Goal: Information Seeking & Learning: Learn about a topic

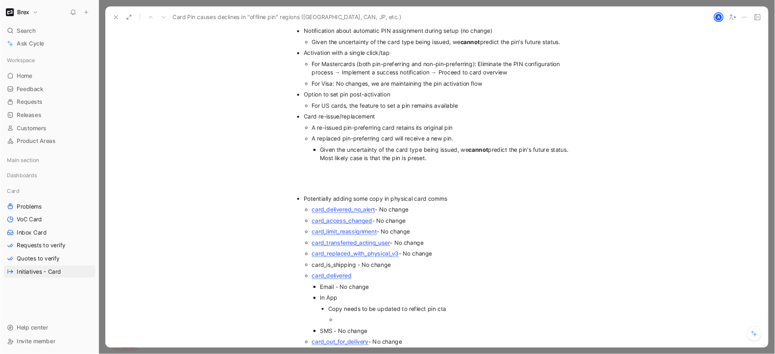
scroll to position [3033, 0]
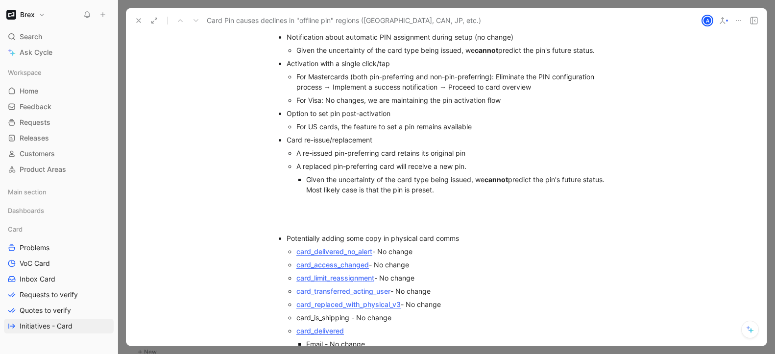
click at [133, 20] on button at bounding box center [139, 21] width 14 height 14
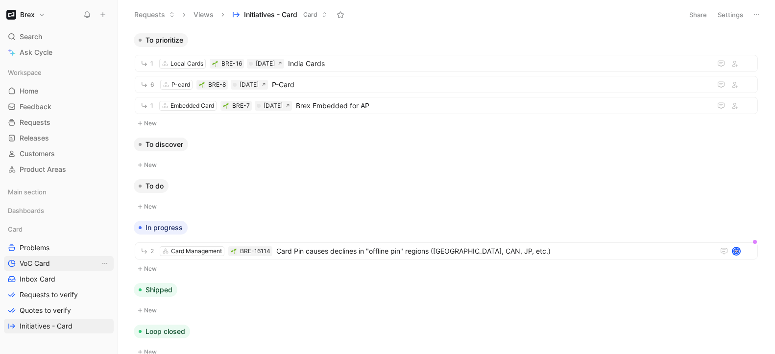
scroll to position [36, 0]
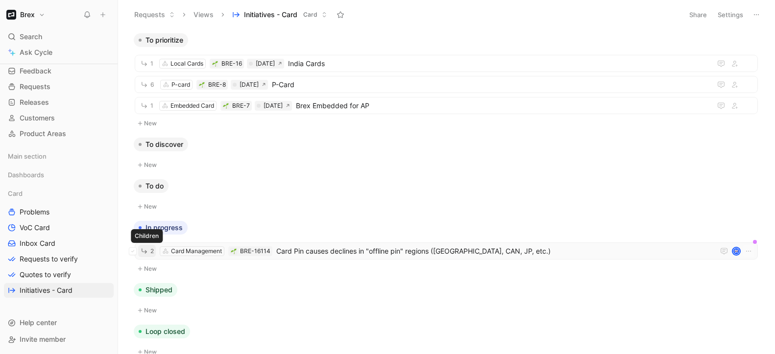
click at [151, 250] on span "2" at bounding box center [151, 252] width 3 height 6
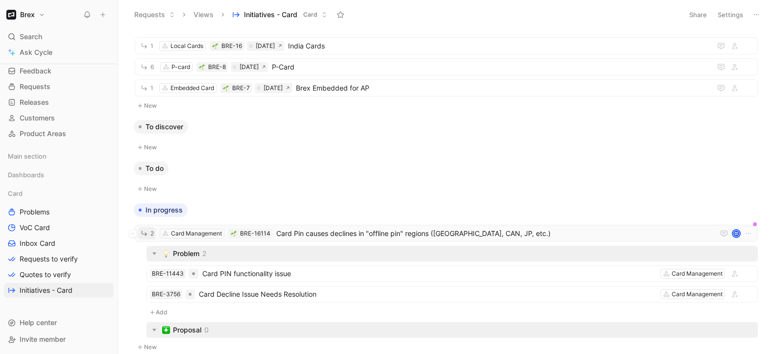
scroll to position [65, 0]
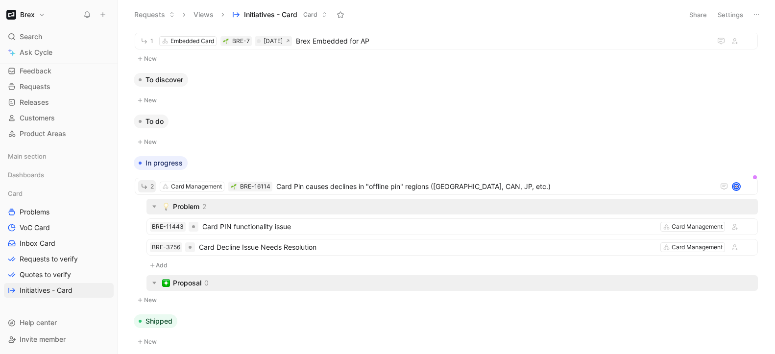
click at [190, 280] on div "Proposal" at bounding box center [187, 283] width 28 height 12
click at [155, 282] on icon "button" at bounding box center [154, 283] width 4 height 2
click at [155, 281] on icon "button" at bounding box center [154, 283] width 10 height 10
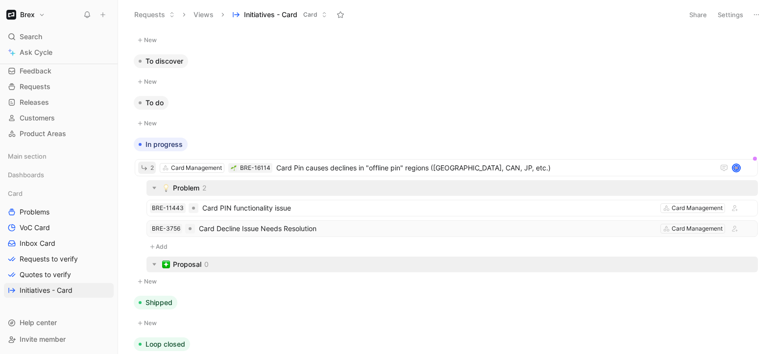
scroll to position [143, 0]
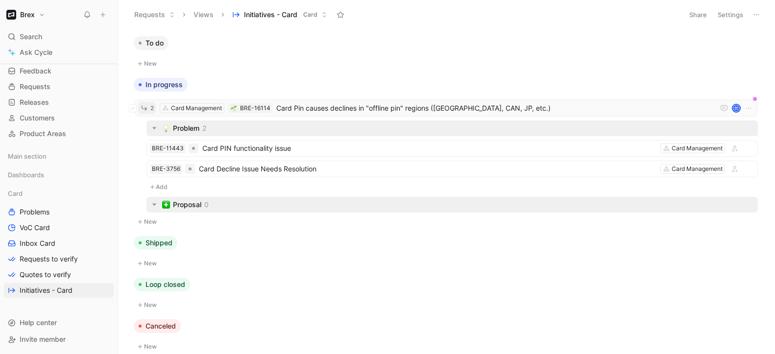
click at [312, 102] on span "Card Pin causes declines in "offline pin" regions ([GEOGRAPHIC_DATA], CAN, JP, …" at bounding box center [493, 108] width 434 height 12
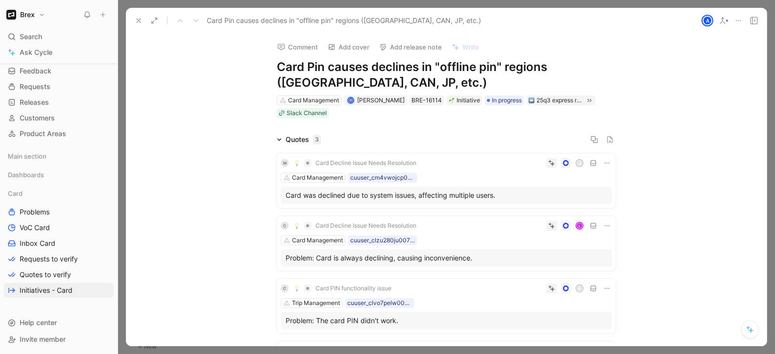
click at [208, 5] on div at bounding box center [446, 177] width 657 height 354
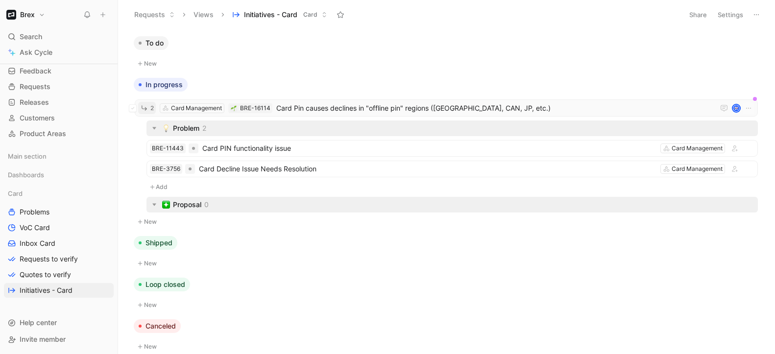
click at [328, 108] on span "Card Pin causes declines in "offline pin" regions ([GEOGRAPHIC_DATA], CAN, JP, …" at bounding box center [493, 108] width 434 height 12
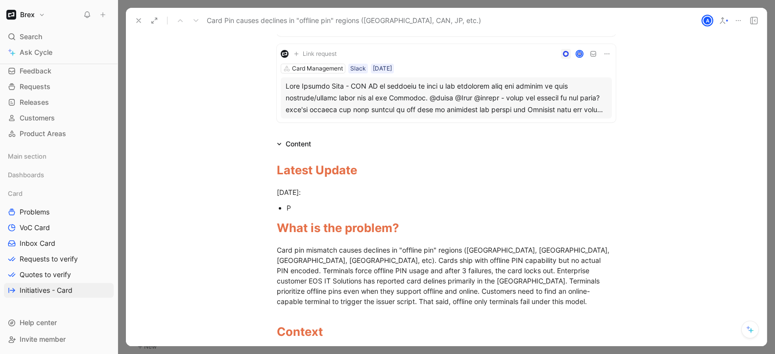
scroll to position [249, 0]
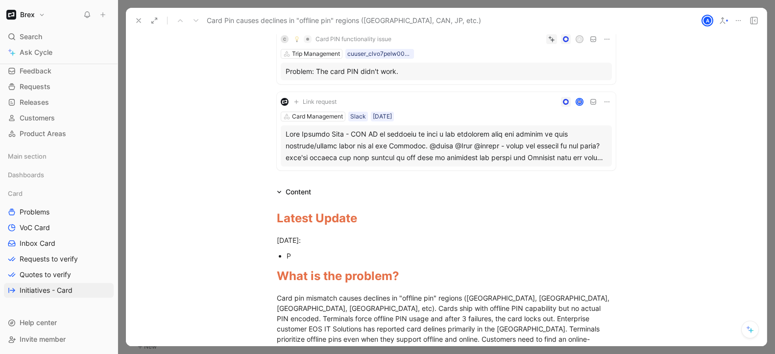
click at [329, 253] on div "P" at bounding box center [451, 256] width 329 height 10
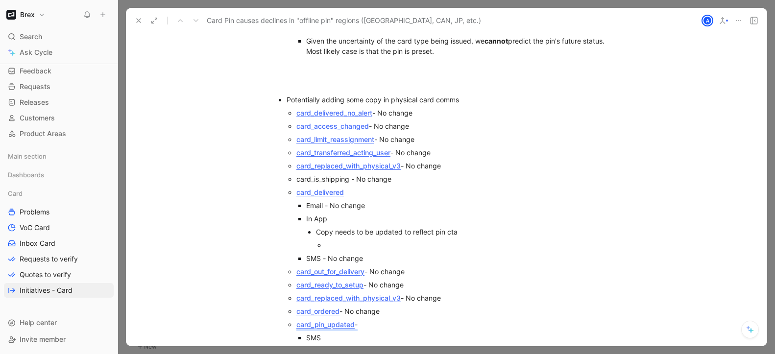
scroll to position [3189, 0]
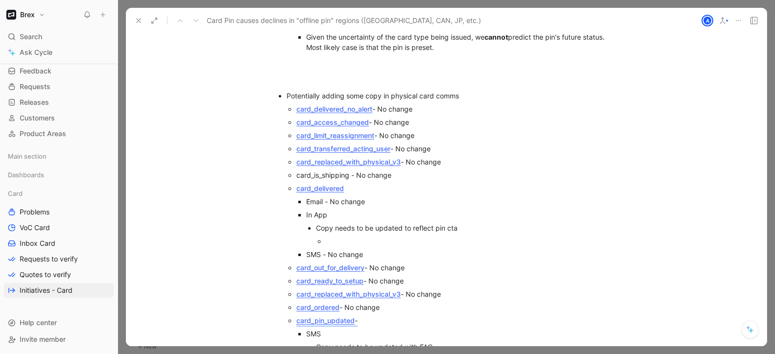
click at [367, 210] on div "In App" at bounding box center [461, 215] width 310 height 10
click at [366, 223] on div "Copy needs to be updated to reflect pin cta" at bounding box center [466, 228] width 300 height 10
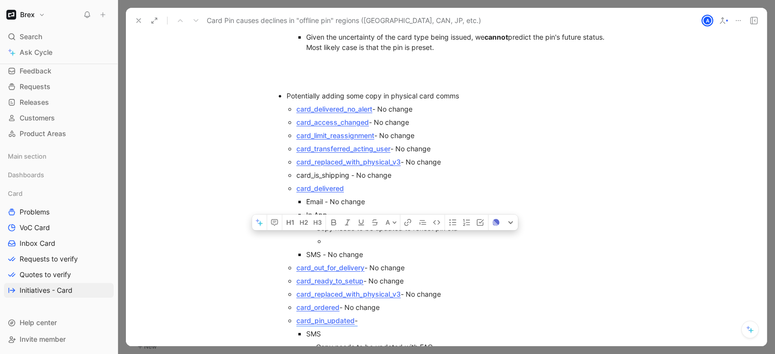
click at [366, 223] on div "Copy needs to be updated to reflect pin cta" at bounding box center [466, 228] width 300 height 10
click at [380, 223] on div "Copy needs to be updated to reflect pin cta" at bounding box center [466, 228] width 300 height 10
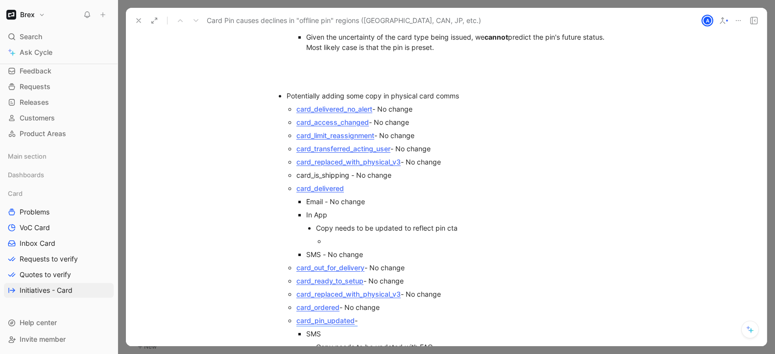
click at [380, 223] on div "Copy needs to be updated to reflect pin cta" at bounding box center [466, 228] width 300 height 10
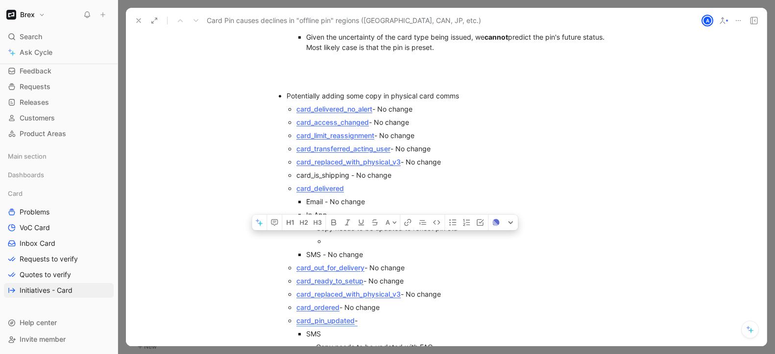
click at [380, 223] on div "Copy needs to be updated to reflect pin cta" at bounding box center [466, 228] width 300 height 10
click at [375, 222] on p "Copy needs to be updated to reflect pin cta" at bounding box center [466, 228] width 300 height 13
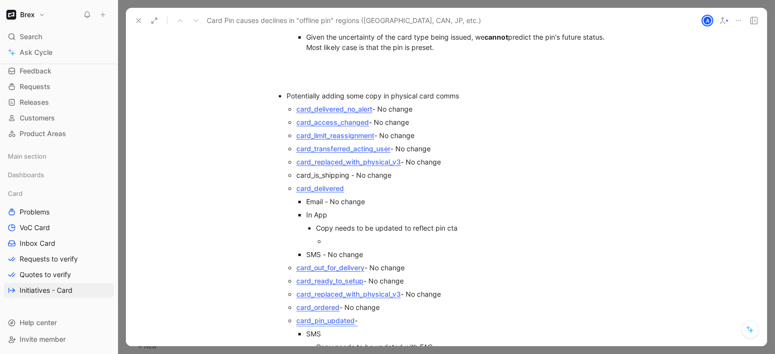
click at [326, 184] on link "card_delivered" at bounding box center [321, 188] width 48 height 8
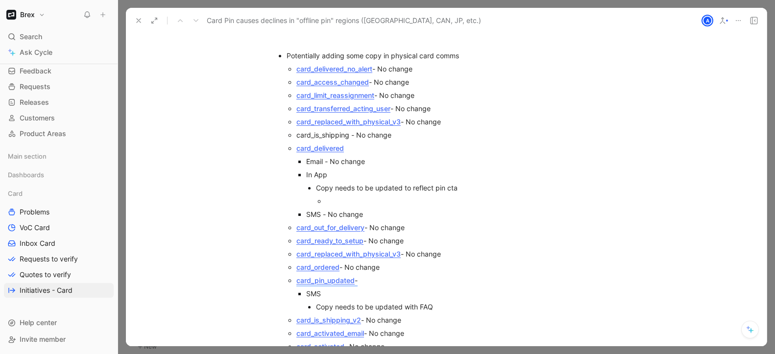
scroll to position [3229, 0]
click at [377, 156] on div "Email - No change" at bounding box center [461, 161] width 310 height 10
click at [471, 50] on div "Potentially adding some copy in physical card comms" at bounding box center [451, 55] width 329 height 10
click at [337, 156] on div "Email - No change" at bounding box center [461, 161] width 310 height 10
click at [327, 156] on div "Email - No change" at bounding box center [461, 161] width 310 height 10
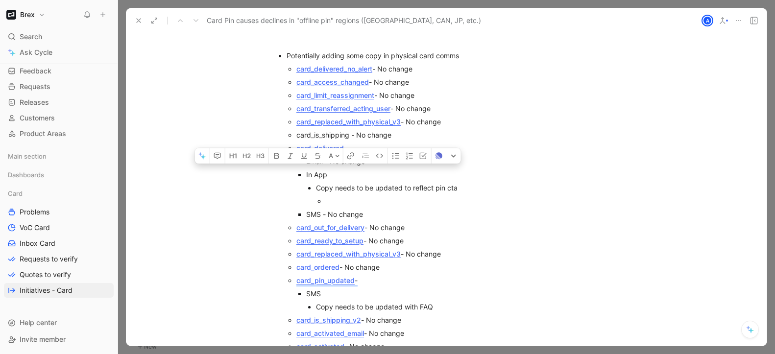
click at [327, 156] on div "Email - No change" at bounding box center [461, 161] width 310 height 10
click at [371, 156] on div "Email - No change" at bounding box center [461, 161] width 310 height 10
click at [326, 156] on div "Email - No change" at bounding box center [461, 161] width 310 height 10
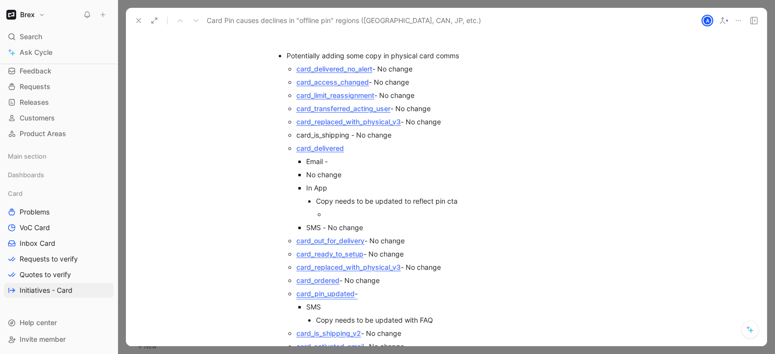
click at [323, 170] on div "No change" at bounding box center [461, 175] width 310 height 10
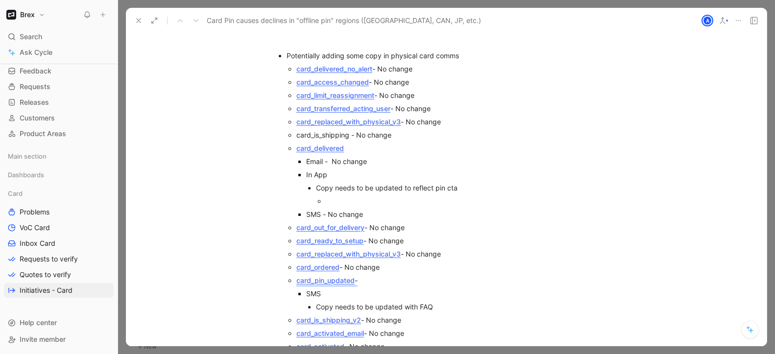
click at [397, 196] on div at bounding box center [471, 201] width 290 height 10
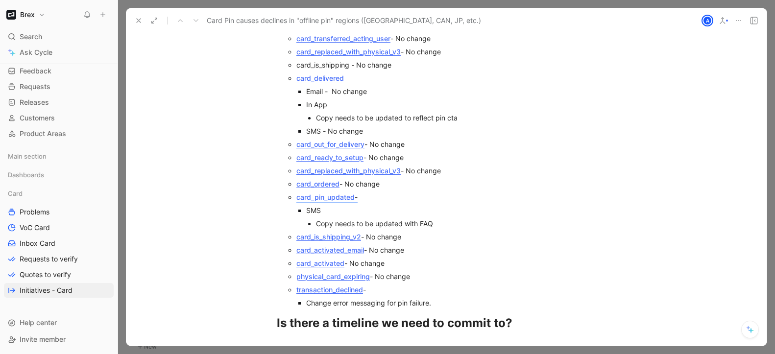
scroll to position [3368, 0]
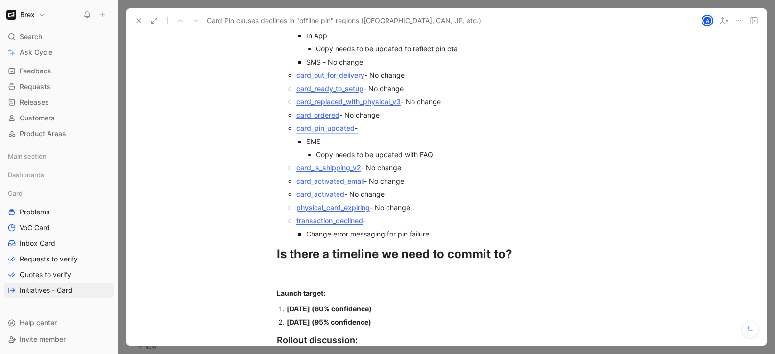
click at [509, 227] on p "Change error messaging for pin failure." at bounding box center [461, 233] width 310 height 13
click at [477, 229] on div "Change error messaging for pin failure." at bounding box center [461, 234] width 310 height 10
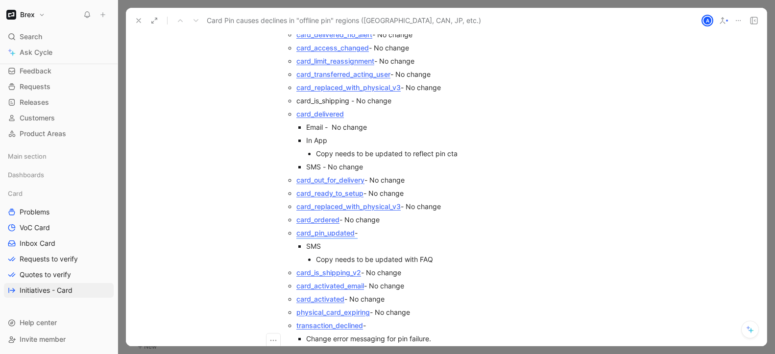
scroll to position [3258, 0]
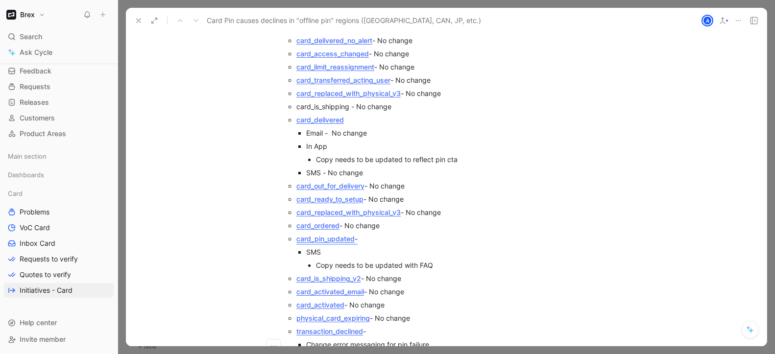
click at [310, 116] on link "card_delivered" at bounding box center [321, 120] width 48 height 8
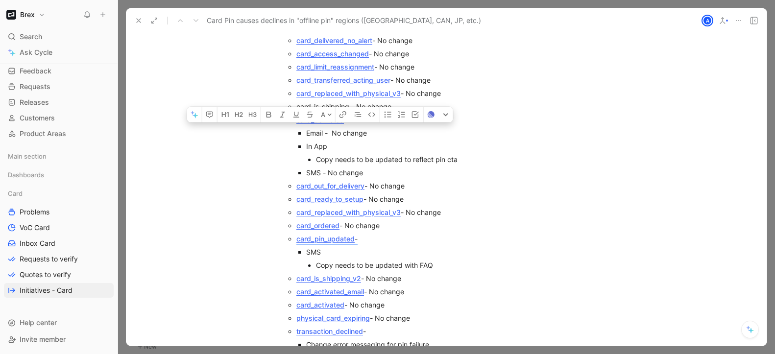
drag, startPoint x: 294, startPoint y: 102, endPoint x: 352, endPoint y: 100, distance: 58.9
click at [352, 100] on ul "card_delivered_no_alert - No change card_access_changed - No change card_limit_…" at bounding box center [451, 193] width 329 height 318
copy div "card_delivered"
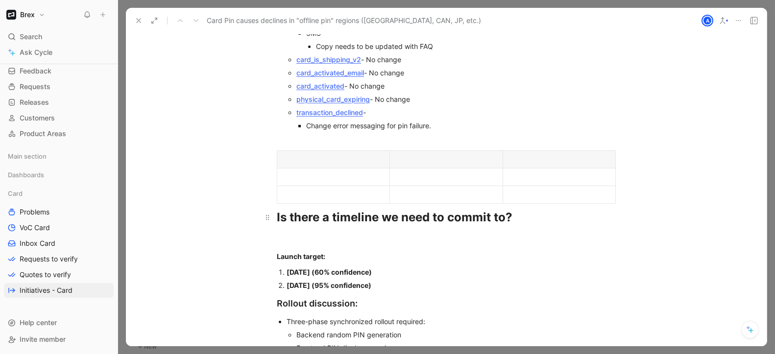
scroll to position [3477, 0]
click at [301, 150] on th at bounding box center [333, 159] width 113 height 18
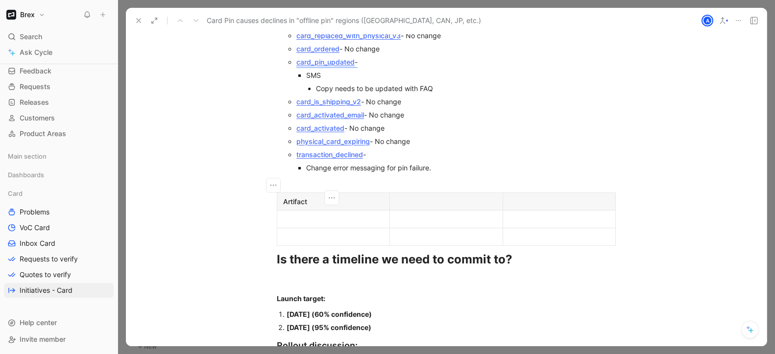
scroll to position [3471, 0]
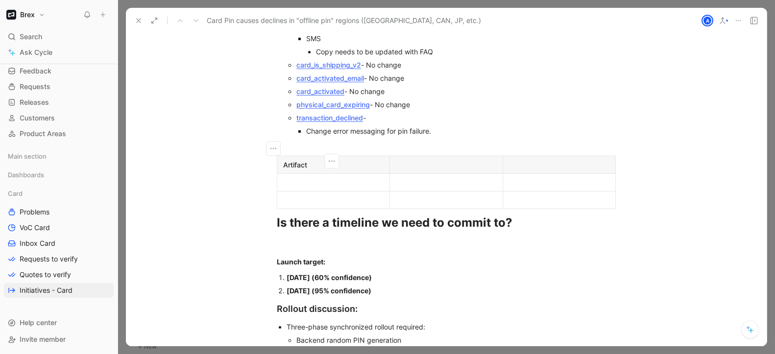
click at [315, 177] on div at bounding box center [333, 182] width 100 height 10
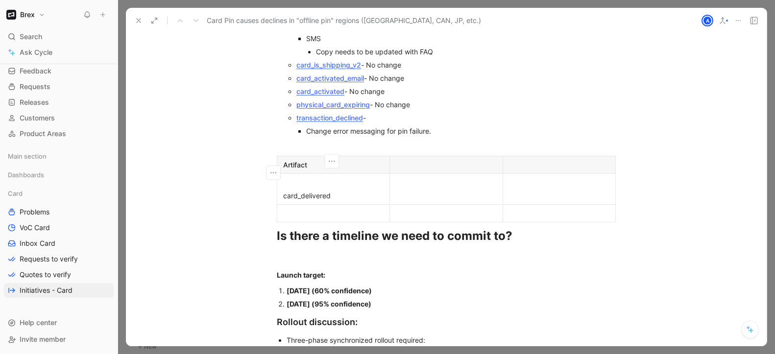
click at [293, 191] on div "card_delivered" at bounding box center [333, 196] width 100 height 10
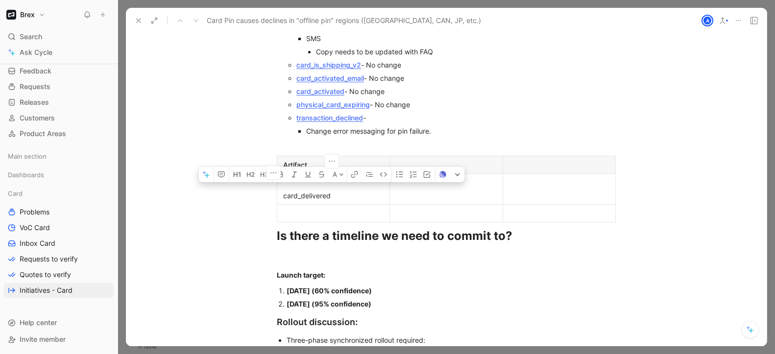
click at [293, 191] on div "card_delivered" at bounding box center [333, 196] width 100 height 10
click at [303, 191] on div "card_delivered" at bounding box center [333, 196] width 100 height 10
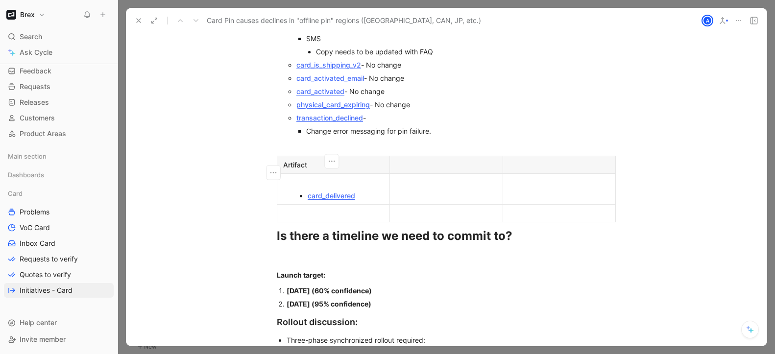
click at [303, 189] on ul "card_delivered" at bounding box center [333, 195] width 108 height 13
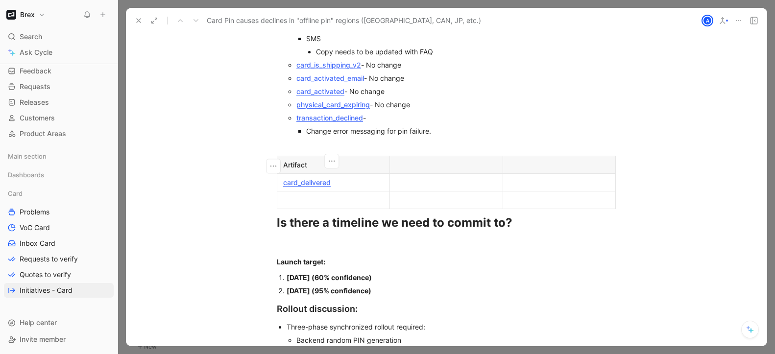
click at [422, 160] on div at bounding box center [446, 165] width 100 height 10
click at [527, 160] on div at bounding box center [559, 165] width 100 height 10
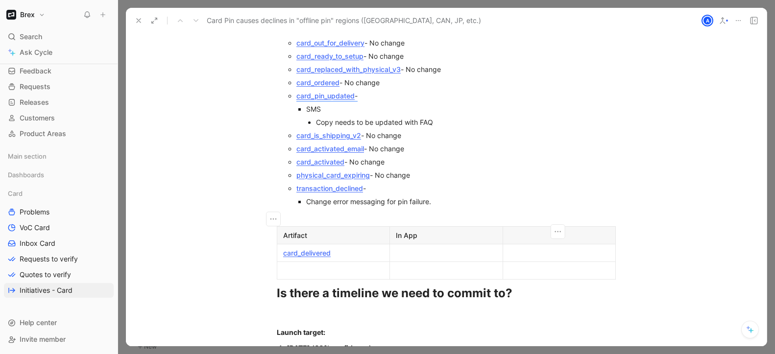
scroll to position [3469, 0]
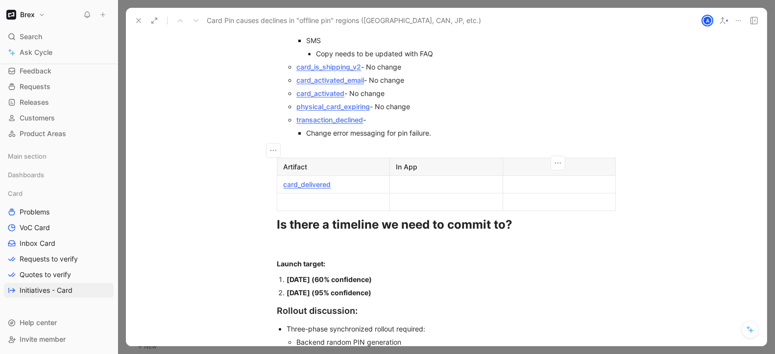
click at [521, 162] on div at bounding box center [559, 167] width 100 height 10
click at [551, 156] on button "button" at bounding box center [558, 163] width 15 height 15
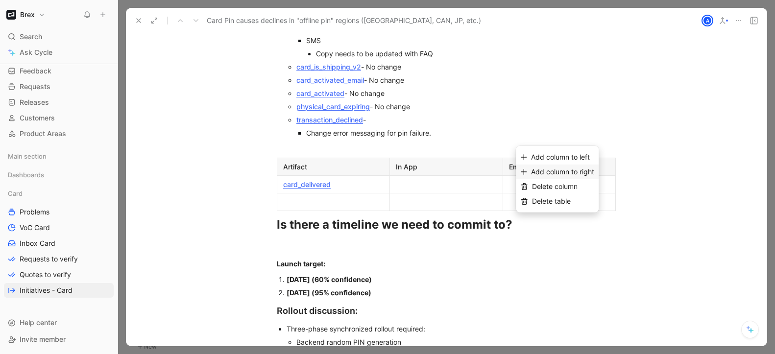
click at [564, 169] on span "Add column to right" at bounding box center [562, 172] width 63 height 8
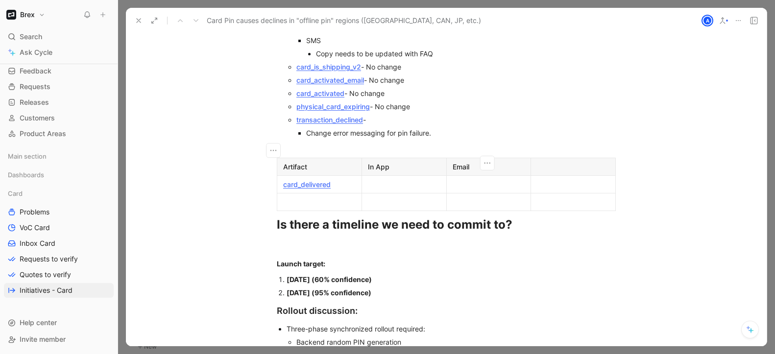
click at [537, 162] on div at bounding box center [573, 167] width 73 height 10
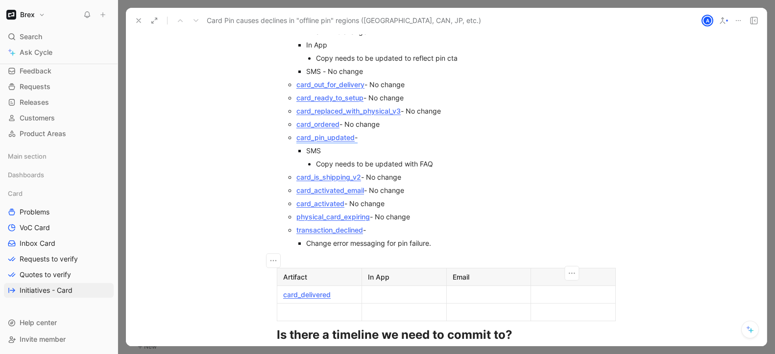
scroll to position [3360, 0]
click at [398, 289] on div at bounding box center [404, 294] width 73 height 10
click at [449, 270] on p "Email" at bounding box center [489, 276] width 80 height 13
click at [488, 268] on icon "button" at bounding box center [488, 273] width 10 height 10
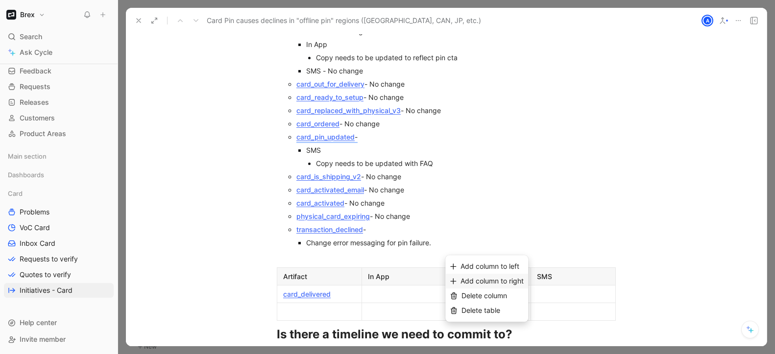
drag, startPoint x: 488, startPoint y: 277, endPoint x: 482, endPoint y: 274, distance: 6.6
click at [488, 277] on span "Add column to right" at bounding box center [492, 281] width 63 height 8
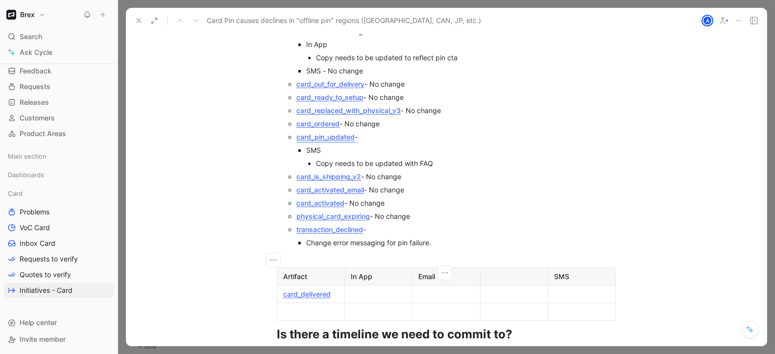
click at [496, 272] on div at bounding box center [514, 277] width 55 height 10
click at [386, 289] on div at bounding box center [378, 294] width 55 height 10
click at [573, 272] on div "SMS" at bounding box center [581, 277] width 55 height 10
click at [562, 289] on div at bounding box center [581, 294] width 55 height 10
click at [532, 289] on div at bounding box center [514, 294] width 55 height 10
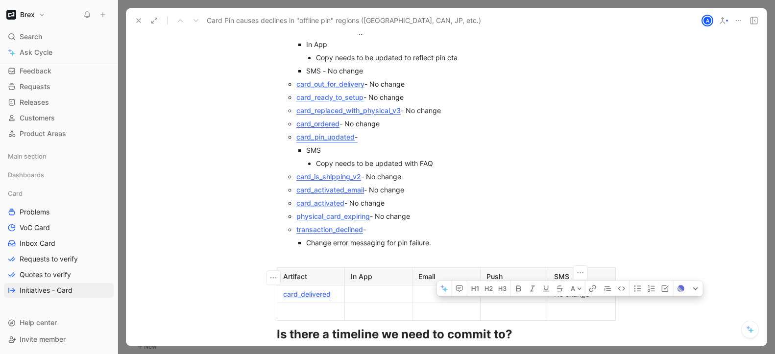
drag, startPoint x: 574, startPoint y: 274, endPoint x: 553, endPoint y: 274, distance: 21.6
click at [554, 289] on div "No change" at bounding box center [581, 294] width 55 height 10
copy div "No change"
click at [522, 289] on div at bounding box center [514, 294] width 55 height 10
click at [424, 289] on div at bounding box center [446, 294] width 55 height 10
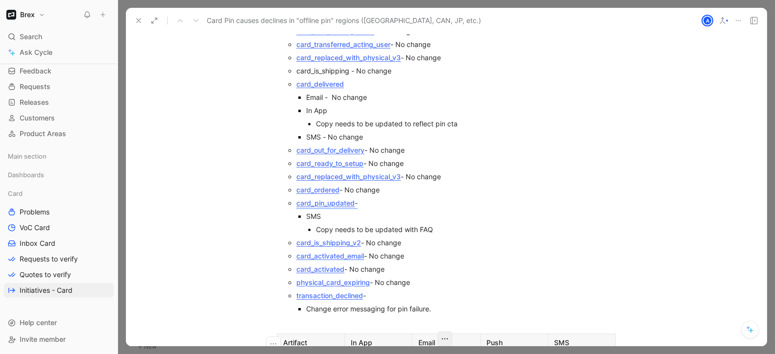
scroll to position [3321, 0]
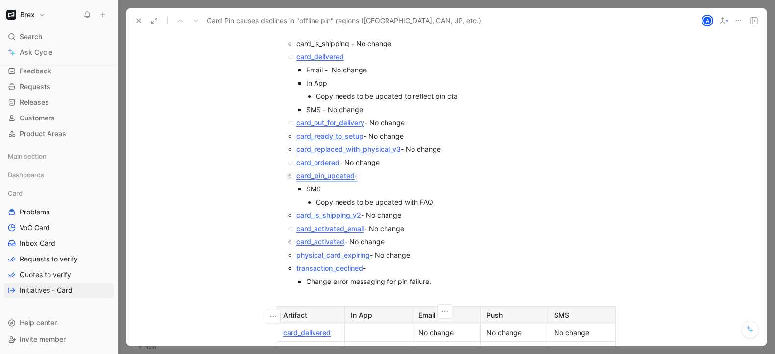
click at [377, 303] on div at bounding box center [378, 333] width 55 height 10
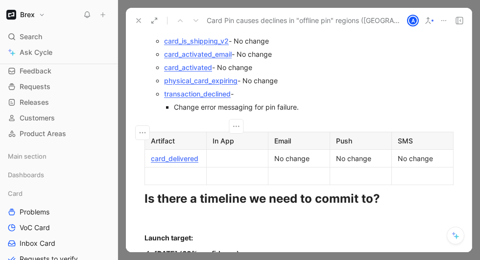
scroll to position [3594, 0]
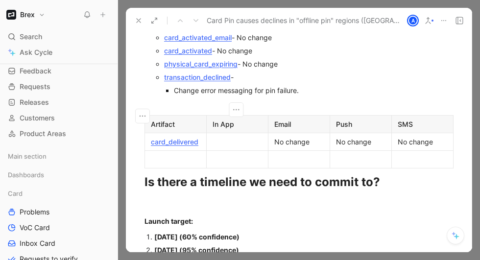
click at [117, 16] on icon at bounding box center [117, 15] width 8 height 8
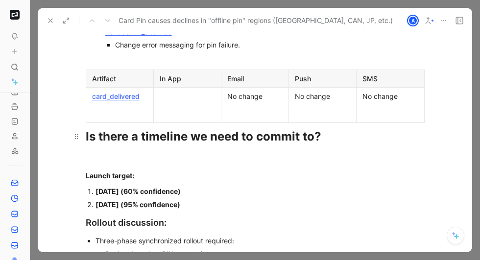
scroll to position [3533, 0]
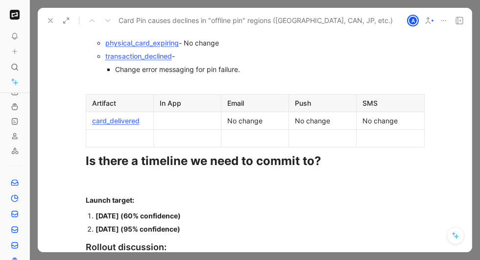
click at [180, 116] on div at bounding box center [187, 121] width 55 height 10
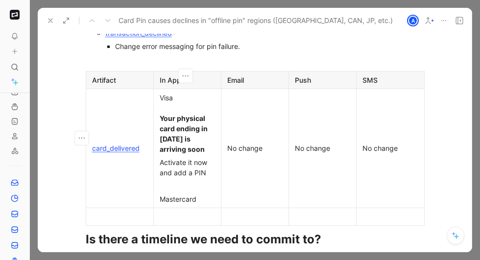
scroll to position [3559, 0]
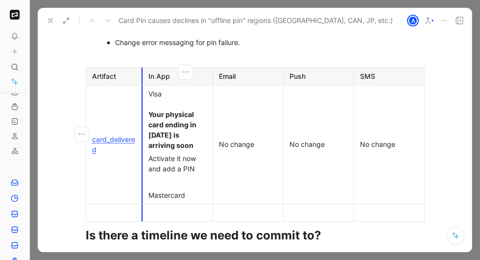
drag, startPoint x: 151, startPoint y: 63, endPoint x: 139, endPoint y: 64, distance: 12.8
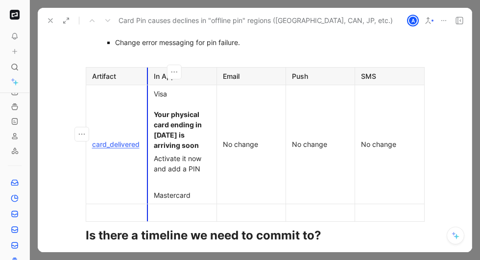
drag, startPoint x: 139, startPoint y: 64, endPoint x: 146, endPoint y: 65, distance: 6.9
click at [162, 89] on div "Visa Your physical card ending in [DATE] is arriving soon" at bounding box center [182, 120] width 57 height 62
click at [165, 189] on p "Mastercard" at bounding box center [182, 195] width 65 height 13
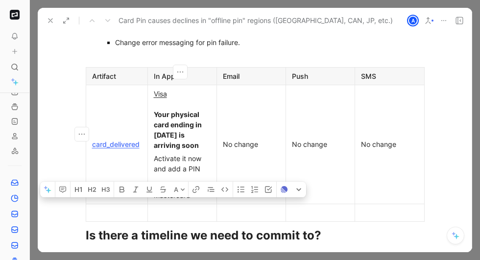
click at [165, 189] on p "Mastercard" at bounding box center [182, 195] width 65 height 13
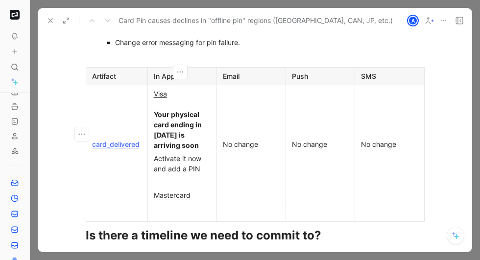
click at [195, 190] on div "Mastercard" at bounding box center [182, 195] width 57 height 10
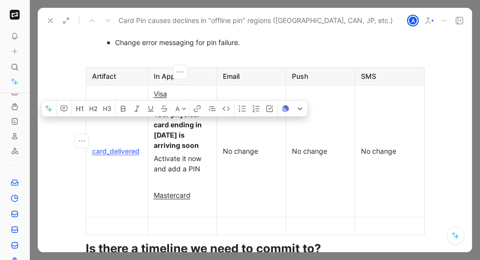
drag, startPoint x: 153, startPoint y: 101, endPoint x: 198, endPoint y: 159, distance: 73.7
click at [198, 159] on td "Visa Your physical card ending in [DATE] is arriving soon Activate it now and a…" at bounding box center [182, 151] width 69 height 132
copy td "Your physical card ending in [DATE] is arriving soon Activate it now and add a …"
click at [174, 203] on div at bounding box center [182, 208] width 57 height 10
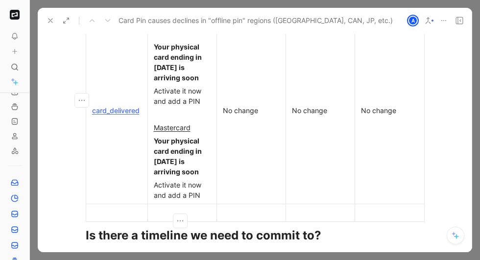
scroll to position [3630, 0]
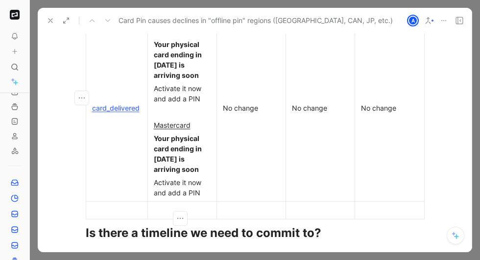
click at [169, 177] on div "Activate it now and add a PIN" at bounding box center [182, 187] width 57 height 21
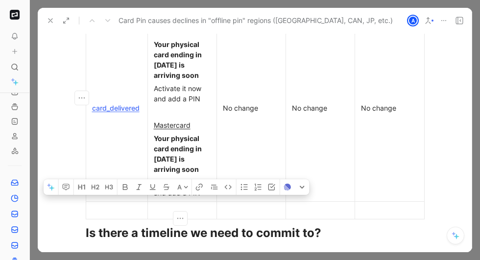
drag, startPoint x: 154, startPoint y: 182, endPoint x: 199, endPoint y: 184, distance: 44.7
click at [199, 184] on div "Activate it now and add a PIN" at bounding box center [182, 187] width 57 height 21
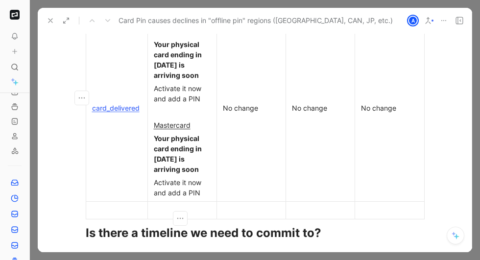
click at [172, 182] on div "Activate it now and add a PIN" at bounding box center [182, 187] width 57 height 21
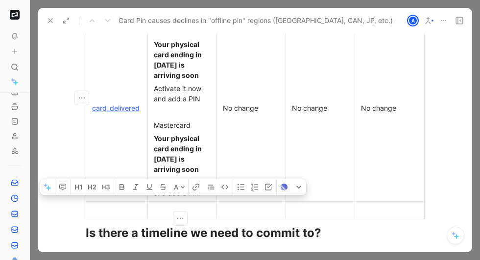
click at [172, 182] on div "Activate it now and add a PIN" at bounding box center [182, 187] width 57 height 21
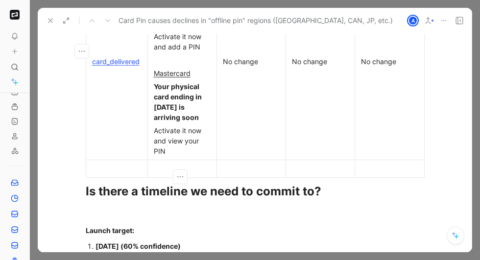
click at [124, 162] on p at bounding box center [116, 168] width 57 height 13
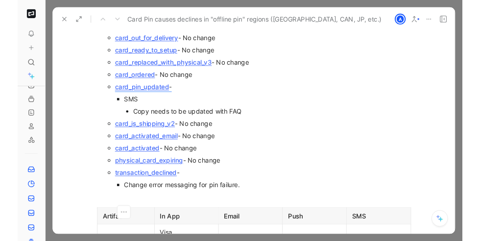
scroll to position [3403, 0]
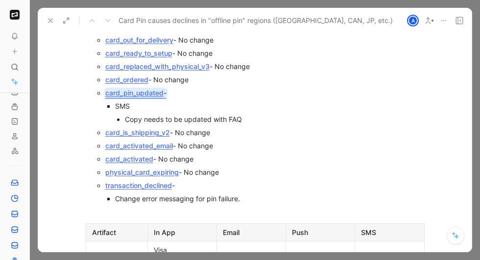
click at [138, 89] on link "card_pin_updated" at bounding box center [134, 93] width 58 height 8
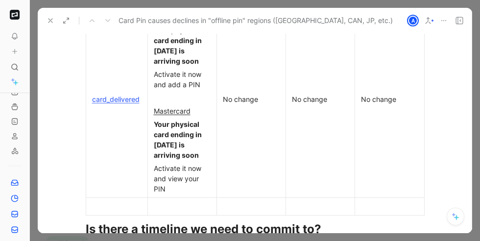
scroll to position [3653, 0]
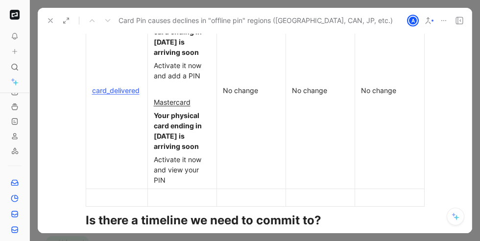
click at [110, 193] on div at bounding box center [117, 198] width 50 height 10
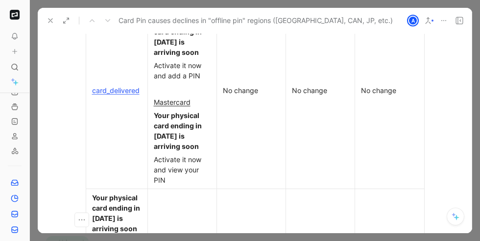
scroll to position [3678, 0]
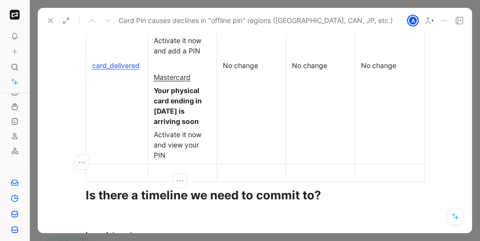
click at [161, 168] on div at bounding box center [182, 173] width 57 height 10
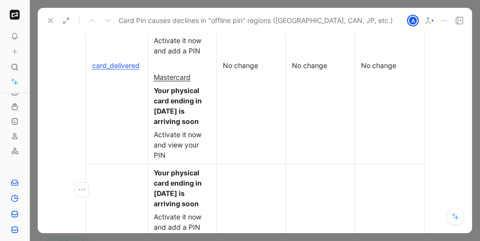
scroll to position [3691, 0]
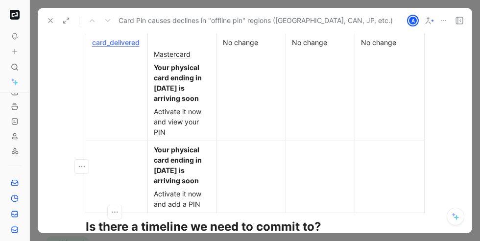
click at [112, 141] on td at bounding box center [117, 177] width 62 height 72
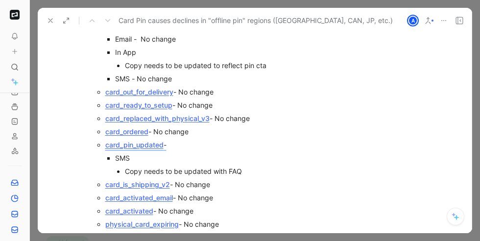
scroll to position [3346, 0]
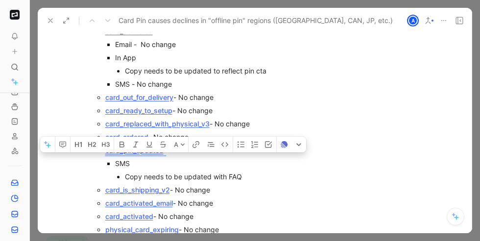
drag, startPoint x: 176, startPoint y: 143, endPoint x: 102, endPoint y: 140, distance: 74.1
click at [102, 140] on ul "card_delivered_no_alert - No change card_access_changed - No change card_limit_…" at bounding box center [260, 104] width 329 height 318
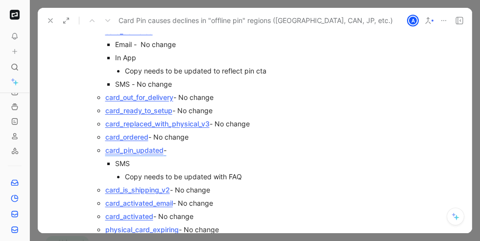
click at [105, 144] on li "card_pin_updated - SMS Copy needs to be updated with FAQ" at bounding box center [265, 164] width 320 height 40
drag, startPoint x: 101, startPoint y: 140, endPoint x: 163, endPoint y: 141, distance: 61.3
click at [163, 141] on ul "card_delivered_no_alert - No change card_access_changed - No change card_limit_…" at bounding box center [260, 104] width 329 height 318
copy link "card_pin_updated"
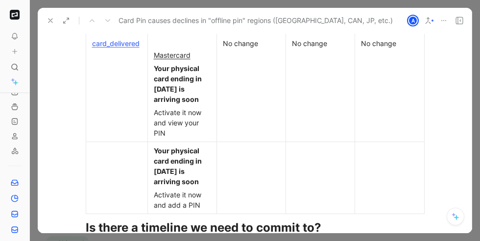
scroll to position [3712, 0]
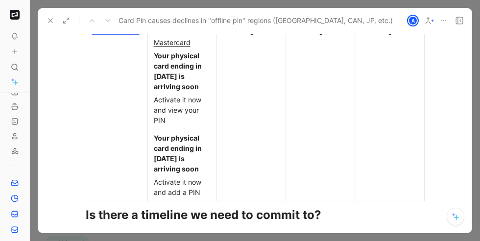
click at [123, 135] on td at bounding box center [117, 165] width 62 height 72
click at [108, 137] on td at bounding box center [117, 165] width 62 height 72
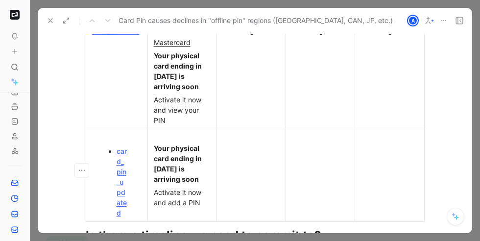
click at [112, 145] on ul "card_pin_updated" at bounding box center [116, 182] width 57 height 75
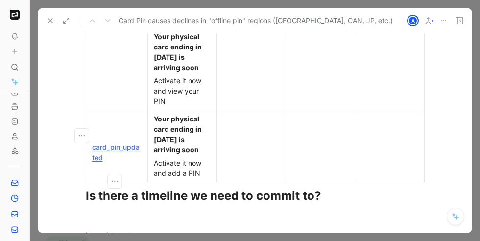
scroll to position [3733, 0]
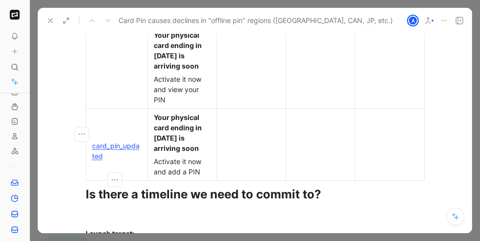
click at [161, 119] on strong "Your physical card ending in [DATE] is arriving soon" at bounding box center [179, 132] width 50 height 39
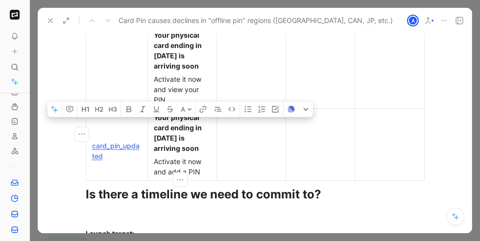
click at [161, 119] on strong "Your physical card ending in [DATE] is arriving soon" at bounding box center [179, 132] width 50 height 39
click at [154, 113] on strong "Your physical card ending in [DATE] is arriving soon" at bounding box center [179, 132] width 50 height 39
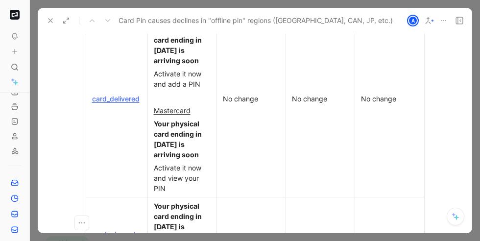
scroll to position [3640, 0]
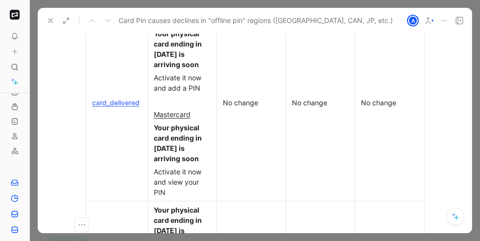
click at [164, 167] on div "Activate it now and view your PIN" at bounding box center [182, 182] width 57 height 31
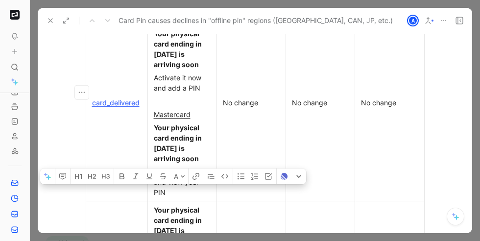
click at [164, 167] on div "Activate it now and view your PIN" at bounding box center [182, 182] width 57 height 31
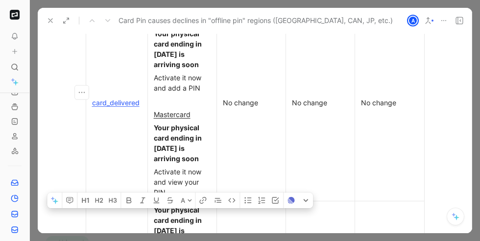
click at [164, 167] on div "Activate it now and view your PIN" at bounding box center [182, 182] width 57 height 31
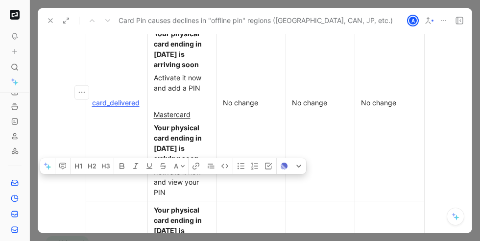
drag, startPoint x: 152, startPoint y: 160, endPoint x: 170, endPoint y: 181, distance: 27.6
click at [170, 181] on div "Activate it now and view your PIN" at bounding box center [182, 182] width 57 height 31
click at [174, 96] on div at bounding box center [182, 101] width 57 height 10
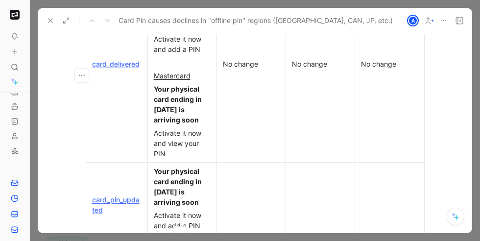
scroll to position [3727, 0]
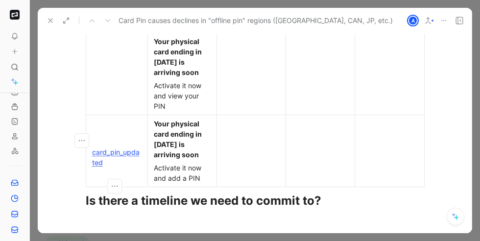
click at [125, 153] on div "card_pin_updated" at bounding box center [117, 157] width 50 height 21
click at [177, 163] on div "Activate it now and add a PIN" at bounding box center [182, 173] width 57 height 21
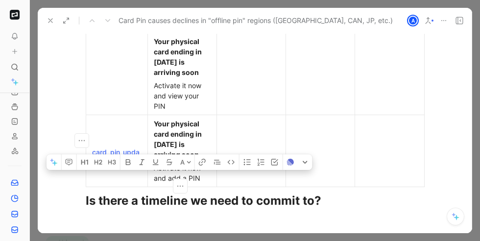
click at [177, 163] on div "Activate it now and add a PIN" at bounding box center [182, 173] width 57 height 21
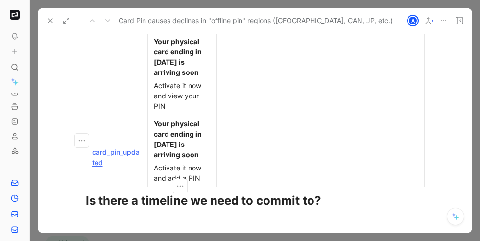
click at [197, 164] on div "Activate it now and add a PIN" at bounding box center [182, 173] width 57 height 21
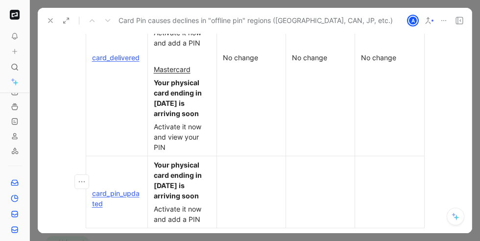
scroll to position [3682, 0]
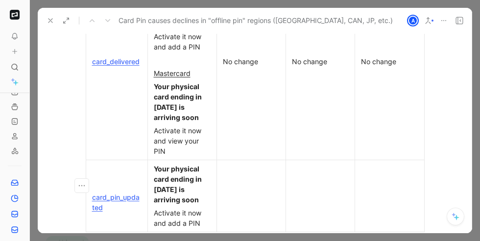
click at [169, 131] on div "Activate it now and view your PIN" at bounding box center [182, 140] width 57 height 31
click at [186, 131] on div "Activate it now and view your PIN" at bounding box center [182, 140] width 57 height 31
click at [198, 131] on div "Activate it now and view your PIN" at bounding box center [182, 140] width 57 height 31
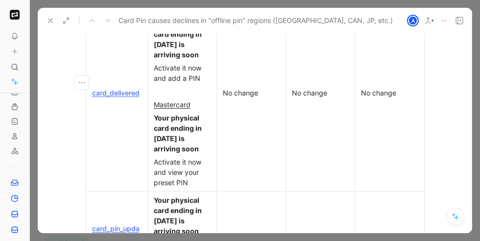
scroll to position [3650, 0]
click at [192, 169] on div "Activate it now and view your preset PIN" at bounding box center [182, 172] width 57 height 31
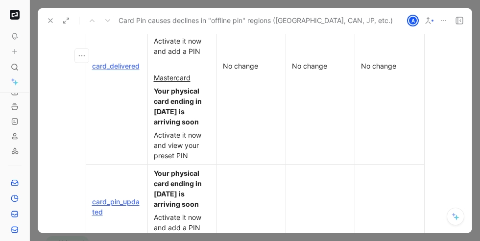
scroll to position [3678, 0]
click at [174, 134] on div "Activate it now and view your preset PIN" at bounding box center [182, 144] width 57 height 31
click at [208, 168] on div "Your physical card ending in [DATE] is arriving soon" at bounding box center [182, 188] width 57 height 41
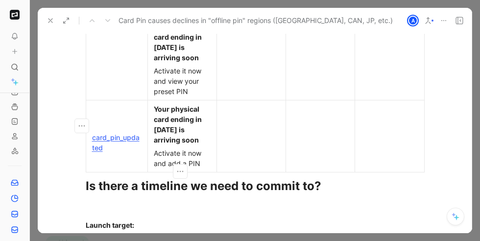
scroll to position [3742, 0]
click at [159, 104] on strong "Your physical card ending in [DATE] is arriving soon" at bounding box center [179, 123] width 50 height 39
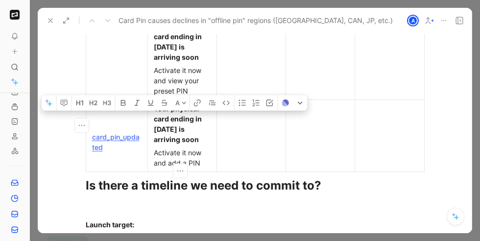
drag, startPoint x: 151, startPoint y: 94, endPoint x: 203, endPoint y: 155, distance: 80.0
click at [203, 155] on td "Your physical card ending in [DATE] is arriving soon Activate it now and add a …" at bounding box center [182, 136] width 69 height 72
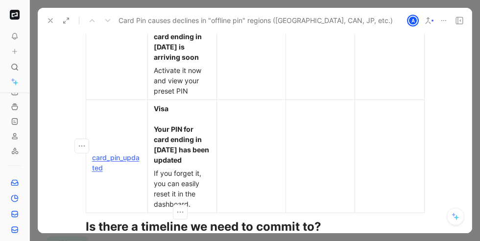
scroll to position [3750, 0]
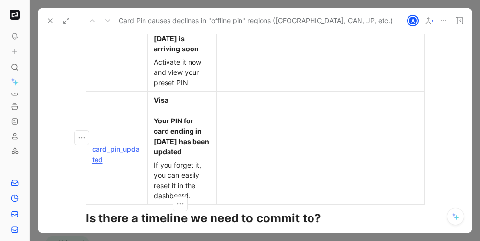
click at [157, 96] on strong "Visa" at bounding box center [161, 100] width 15 height 8
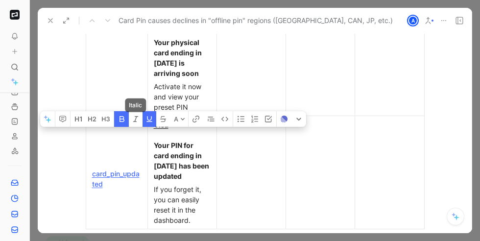
click at [126, 111] on button "button" at bounding box center [121, 119] width 15 height 16
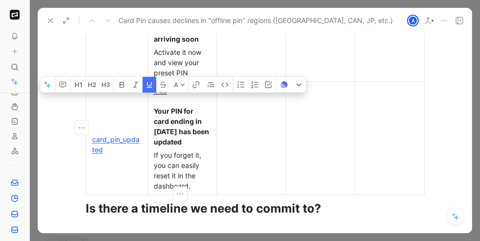
click at [201, 171] on div "If you forget it, you can easily reset it in the dashboard." at bounding box center [182, 170] width 57 height 41
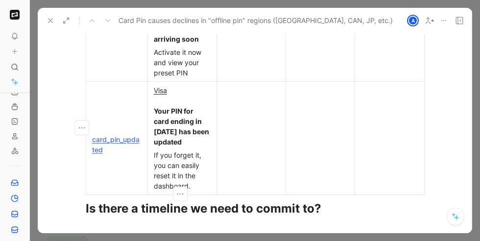
click at [171, 110] on strong "Your PIN for card ending in [DATE] has been updated" at bounding box center [182, 126] width 57 height 39
click at [191, 172] on div "If you forget it, you can easily reset it in the dashboard." at bounding box center [182, 170] width 57 height 41
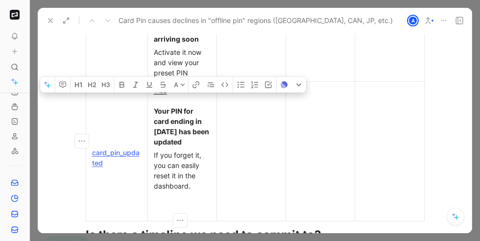
drag, startPoint x: 153, startPoint y: 78, endPoint x: 193, endPoint y: 171, distance: 100.6
click at [193, 171] on td "Visa Your PIN for card ending in [DATE] has been updated If you forget it, you …" at bounding box center [182, 151] width 69 height 140
copy td "Visa Your PIN for card ending in [DATE] has been updated If you forget it, you …"
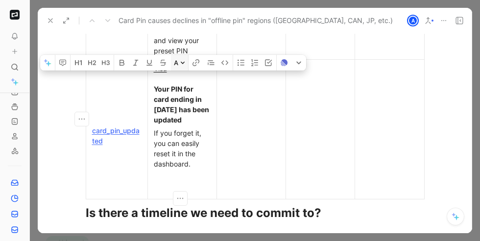
scroll to position [3788, 0]
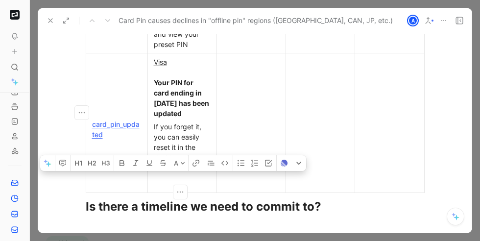
click at [170, 180] on p at bounding box center [182, 183] width 65 height 13
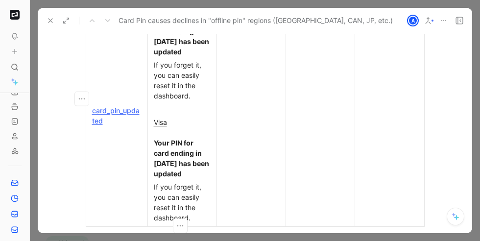
scroll to position [3853, 0]
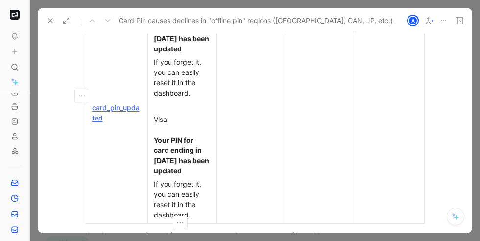
click at [158, 115] on u "Visa" at bounding box center [160, 119] width 13 height 8
click at [161, 142] on strong "Your PIN for card ending in [DATE] has been updated" at bounding box center [182, 155] width 57 height 39
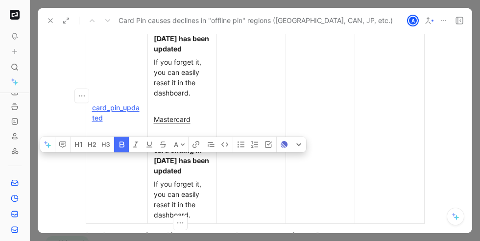
click at [161, 142] on strong "Your PIN for card ending in [DATE] has been updated" at bounding box center [182, 155] width 57 height 39
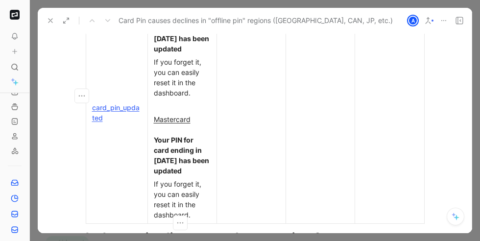
click at [177, 140] on strong "Your PIN for card ending in [DATE] has been updated" at bounding box center [182, 155] width 57 height 39
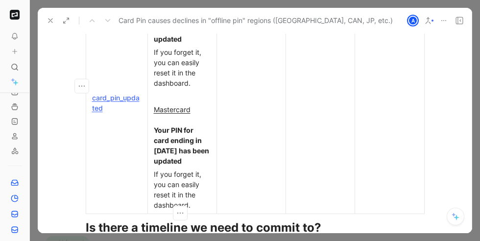
scroll to position [3865, 0]
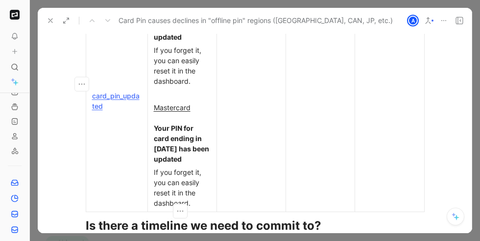
click at [169, 124] on strong "Your PIN for card ending in [DATE] has been updated" at bounding box center [182, 143] width 57 height 39
click at [160, 182] on div "If you forget it, you can easily reset it in the dashboard." at bounding box center [182, 187] width 57 height 41
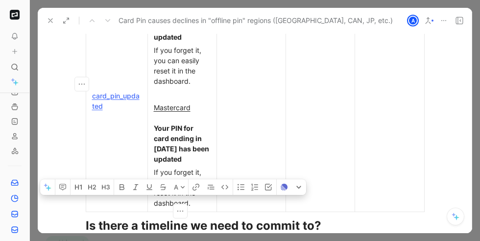
click at [160, 182] on div "If you forget it, you can easily reset it in the dashboard." at bounding box center [182, 187] width 57 height 41
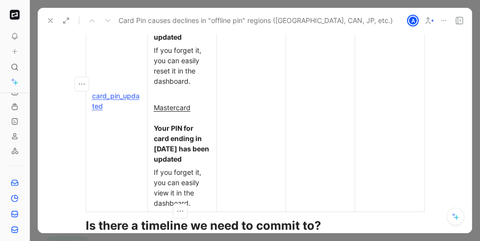
click at [187, 193] on div "If you forget it, you can easily view it in the dashboard." at bounding box center [182, 187] width 57 height 41
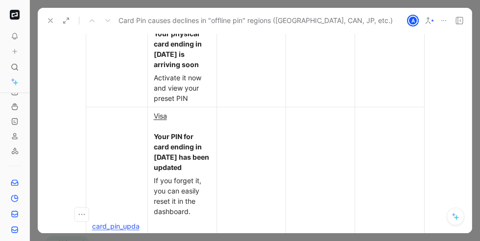
scroll to position [3728, 0]
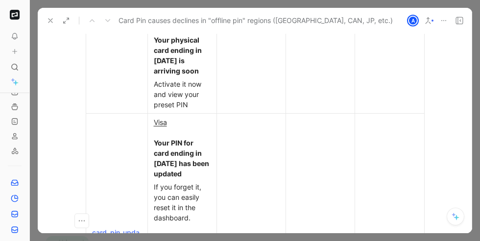
click at [234, 116] on td at bounding box center [251, 230] width 69 height 235
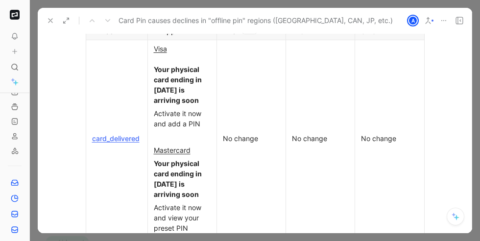
scroll to position [3832, 0]
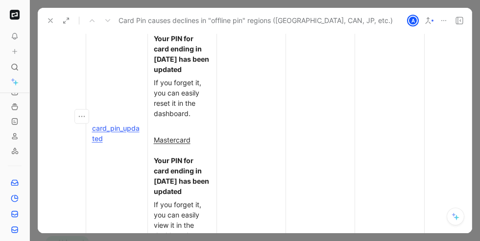
click at [127, 149] on td "card_pin_updated" at bounding box center [117, 126] width 62 height 235
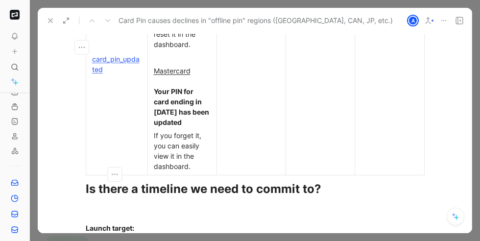
scroll to position [3818, 0]
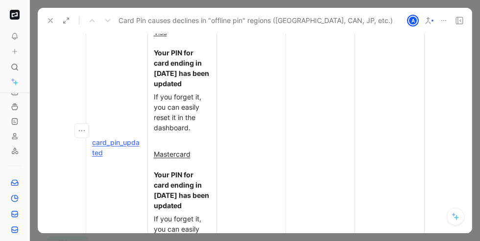
click at [243, 136] on div at bounding box center [251, 141] width 57 height 10
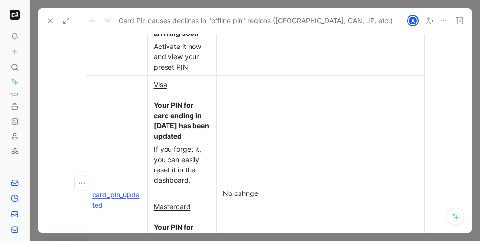
scroll to position [3774, 0]
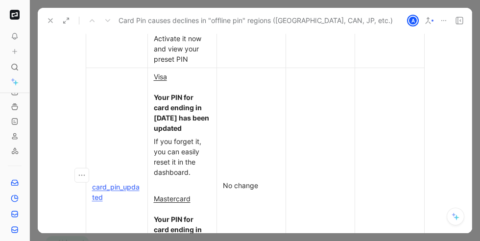
click at [303, 146] on td at bounding box center [320, 185] width 69 height 235
click at [394, 162] on td at bounding box center [389, 185] width 69 height 235
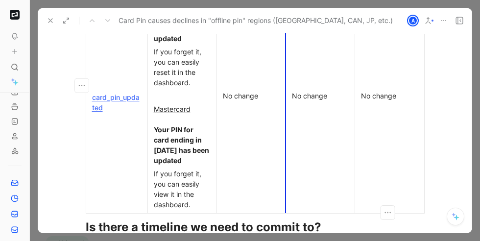
scroll to position [3892, 0]
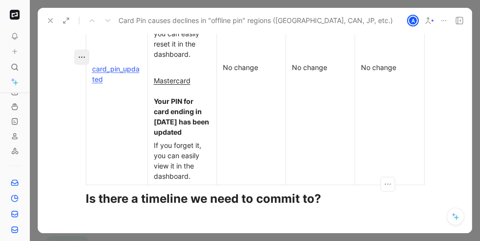
click at [78, 51] on button "button" at bounding box center [82, 57] width 15 height 15
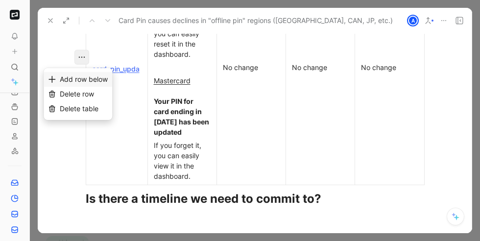
click at [76, 77] on span "Add row below" at bounding box center [84, 79] width 48 height 8
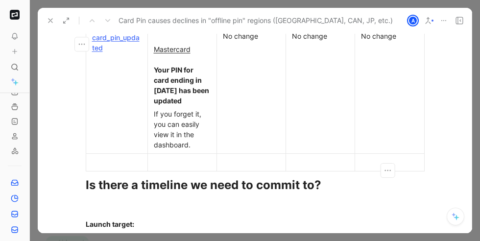
scroll to position [3930, 0]
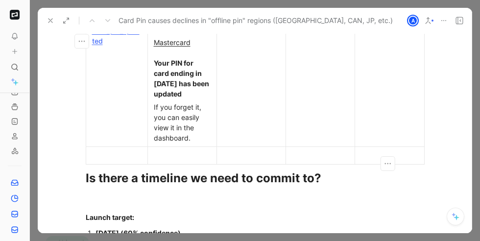
click at [113, 147] on td at bounding box center [117, 156] width 62 height 18
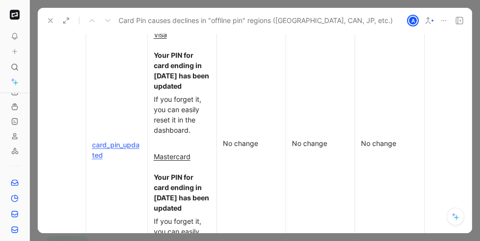
scroll to position [3830, 0]
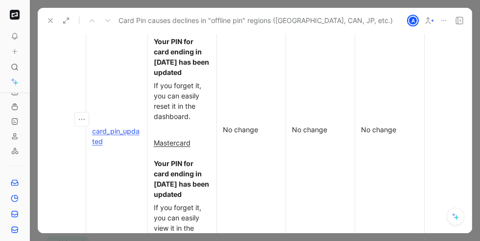
click at [243, 124] on div "No change" at bounding box center [251, 129] width 57 height 10
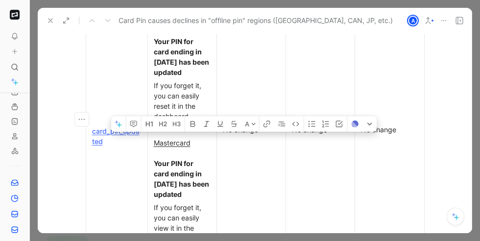
click at [243, 124] on div "No change" at bounding box center [251, 129] width 57 height 10
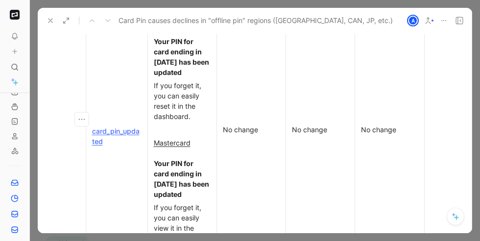
click at [262, 124] on div "No change" at bounding box center [251, 129] width 57 height 10
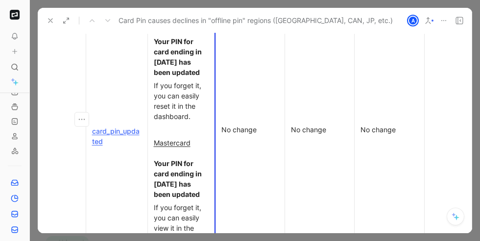
click at [218, 123] on p "No change" at bounding box center [250, 129] width 65 height 13
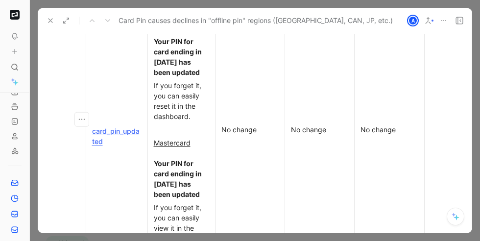
click at [244, 124] on div "No change" at bounding box center [250, 129] width 57 height 10
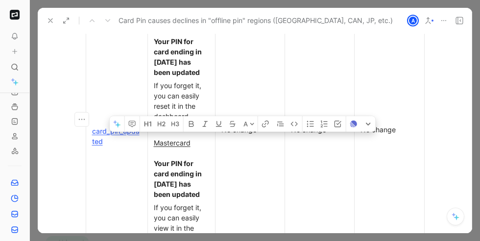
click at [244, 124] on div "No change" at bounding box center [250, 129] width 57 height 10
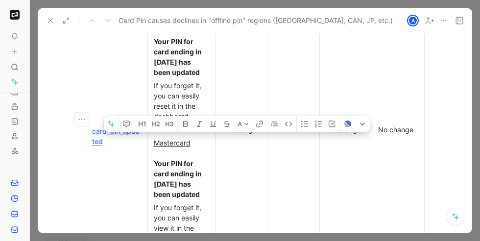
click at [242, 124] on div "No change" at bounding box center [242, 129] width 40 height 10
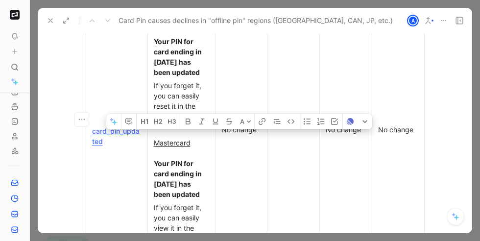
click at [242, 124] on div "No change" at bounding box center [242, 129] width 40 height 10
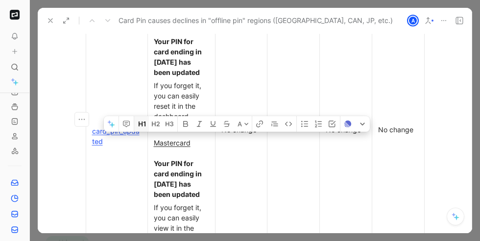
click at [136, 116] on button "button" at bounding box center [141, 124] width 15 height 16
click at [131, 116] on button "button" at bounding box center [126, 124] width 15 height 16
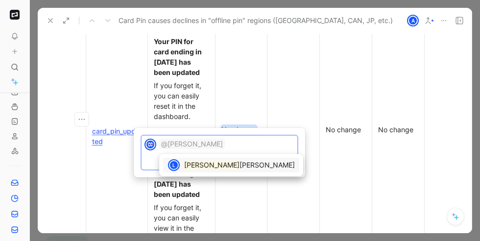
click at [240, 168] on span "[PERSON_NAME]" at bounding box center [267, 165] width 55 height 8
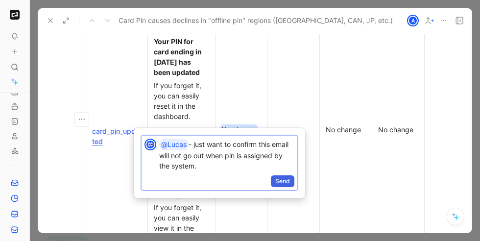
click at [282, 185] on span "Send" at bounding box center [282, 181] width 15 height 10
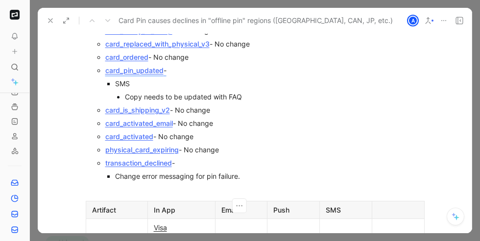
scroll to position [3428, 0]
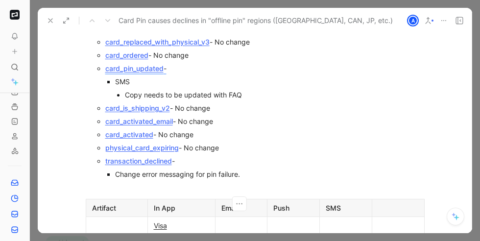
click at [195, 90] on div "Copy needs to be updated with FAQ" at bounding box center [275, 95] width 300 height 10
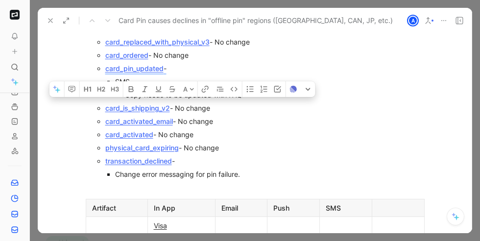
click at [195, 90] on div "Copy needs to be updated with FAQ" at bounding box center [275, 95] width 300 height 10
click at [207, 90] on div "Copy needs to be updated with FAQ" at bounding box center [275, 95] width 300 height 10
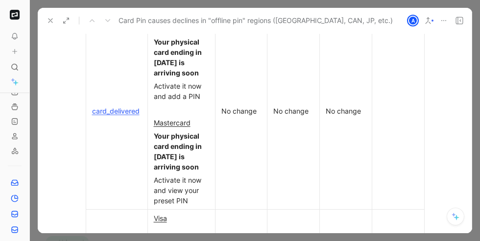
scroll to position [3458, 0]
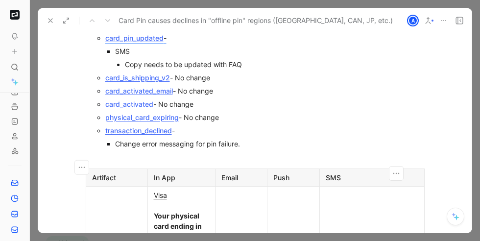
click at [395, 173] on div at bounding box center [398, 178] width 40 height 10
click at [350, 173] on div "SMS" at bounding box center [346, 178] width 40 height 10
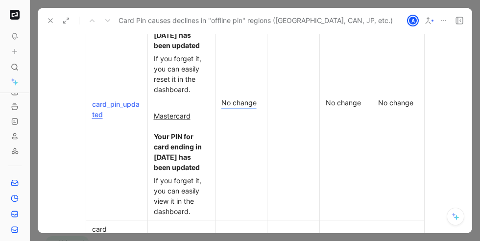
scroll to position [3864, 0]
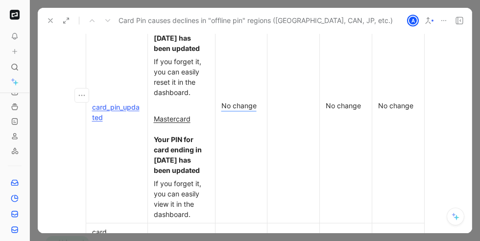
click at [347, 100] on p "No change" at bounding box center [346, 105] width 48 height 13
click at [333, 100] on div "No change" at bounding box center [346, 105] width 40 height 10
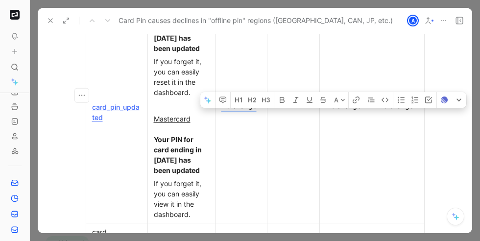
click at [333, 100] on div "No change" at bounding box center [346, 105] width 40 height 10
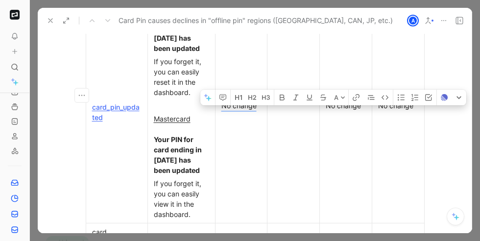
click at [357, 100] on div "No change" at bounding box center [346, 105] width 40 height 10
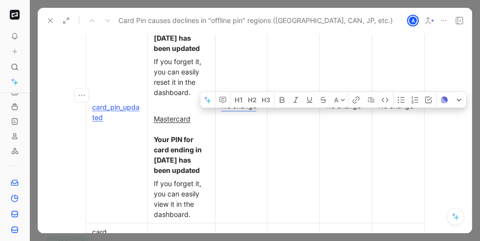
drag, startPoint x: 360, startPoint y: 97, endPoint x: 326, endPoint y: 96, distance: 33.8
click at [326, 100] on div "No change" at bounding box center [346, 105] width 40 height 10
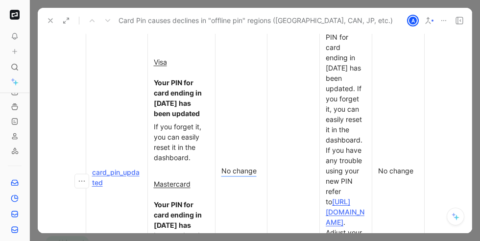
scroll to position [3736, 0]
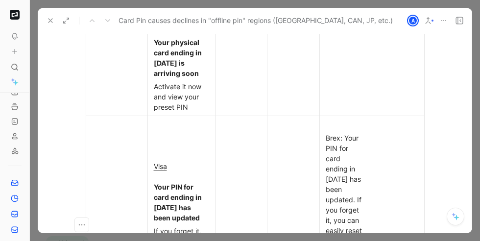
click at [333, 120] on div at bounding box center [346, 125] width 40 height 10
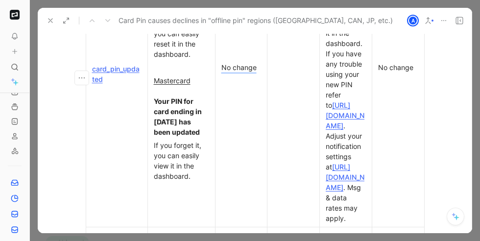
scroll to position [3972, 0]
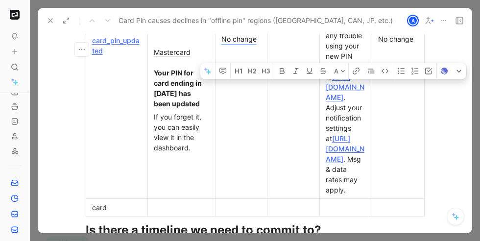
drag, startPoint x: 347, startPoint y: 190, endPoint x: 339, endPoint y: 100, distance: 90.5
click at [339, 100] on div "Brex: Your PIN for card ending in [DATE] has been updated. If you forget it, yo…" at bounding box center [346, 46] width 40 height 299
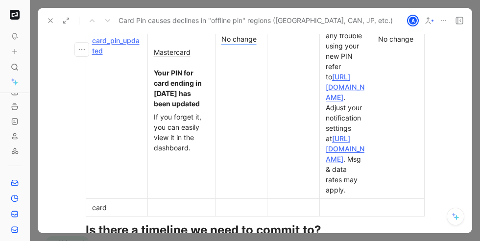
click at [348, 189] on span ". Msg & data rates may apply." at bounding box center [344, 174] width 37 height 39
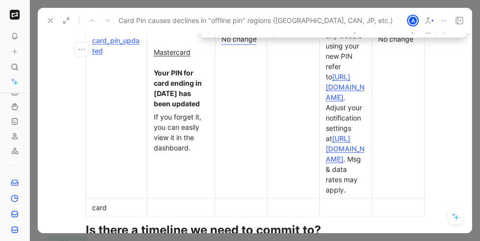
drag, startPoint x: 348, startPoint y: 190, endPoint x: 324, endPoint y: 66, distance: 126.6
click at [326, 66] on div "Brex: Your PIN for card ending in [DATE] has been updated. If you forget it, yo…" at bounding box center [346, 46] width 40 height 299
click at [459, 33] on icon "button" at bounding box center [459, 30] width 6 height 6
click at [223, 28] on icon "button" at bounding box center [223, 28] width 4 height 0
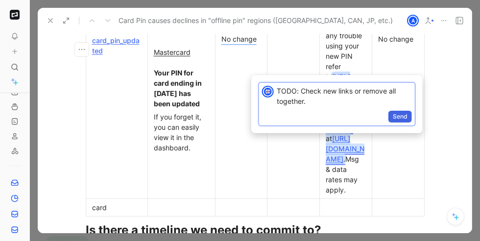
click at [395, 116] on span "Send" at bounding box center [400, 117] width 15 height 10
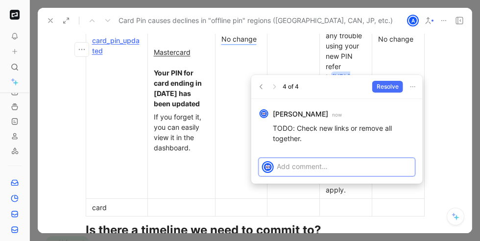
click at [287, 169] on p at bounding box center [344, 166] width 135 height 10
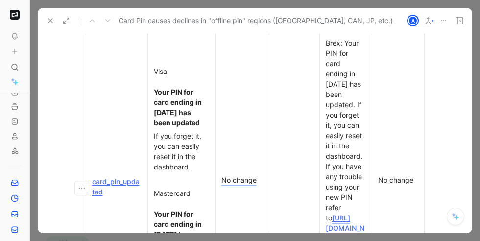
scroll to position [3779, 0]
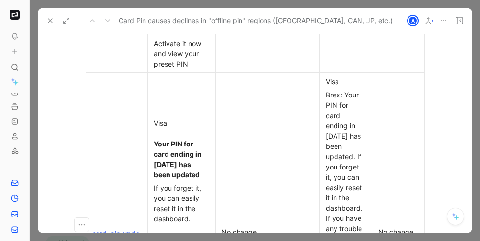
click at [326, 76] on div "Visa" at bounding box center [346, 81] width 40 height 10
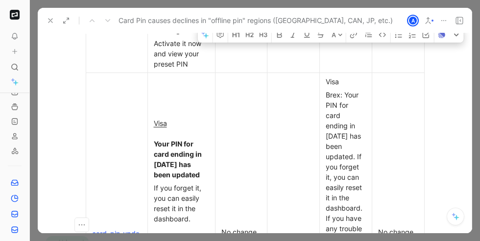
click at [326, 76] on div "Visa" at bounding box center [346, 81] width 40 height 10
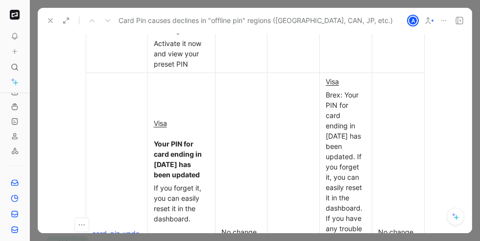
click at [278, 145] on td at bounding box center [294, 232] width 52 height 319
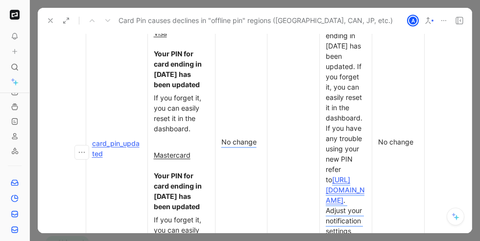
scroll to position [3879, 0]
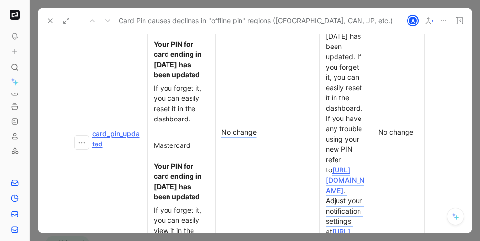
click at [286, 137] on div at bounding box center [294, 132] width 40 height 10
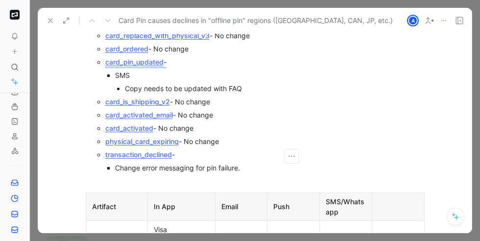
scroll to position [3441, 0]
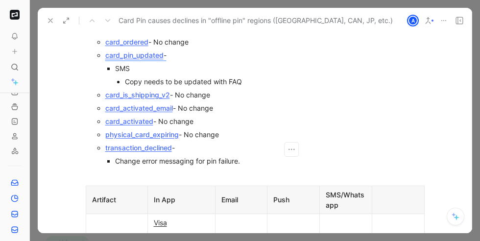
click at [161, 91] on link "card_is_shipping_v2" at bounding box center [137, 95] width 65 height 8
click at [136, 104] on link "card_activated_email" at bounding box center [139, 108] width 68 height 8
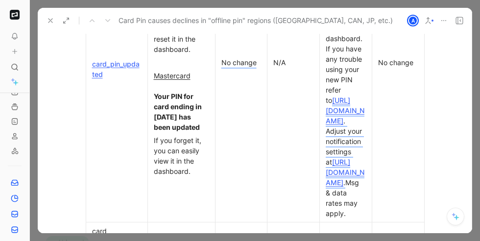
scroll to position [3796, 0]
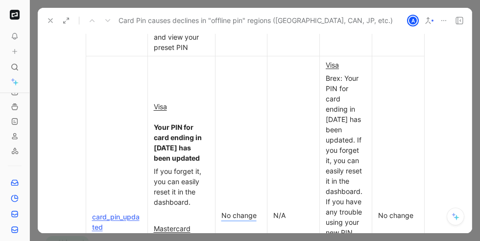
click at [185, 99] on td "Visa Your PIN for card ending in [DATE] has been updated If you forget it, you …" at bounding box center [182, 215] width 68 height 319
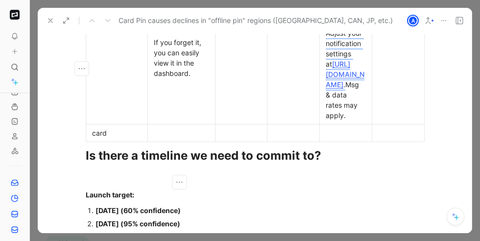
scroll to position [4078, 0]
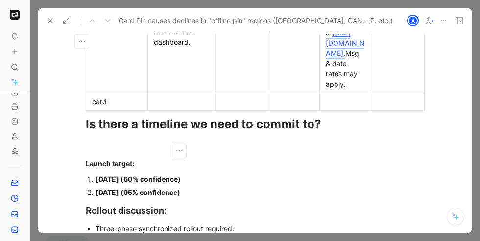
click at [169, 107] on div at bounding box center [181, 102] width 55 height 10
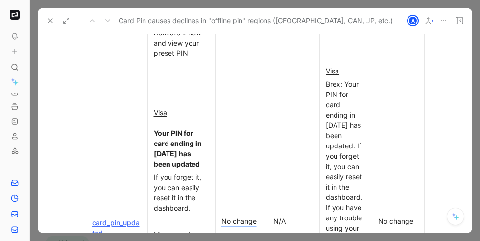
scroll to position [3768, 0]
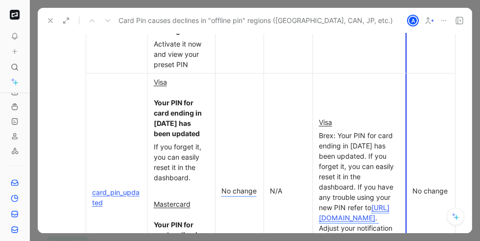
drag, startPoint x: 371, startPoint y: 85, endPoint x: 412, endPoint y: 87, distance: 41.2
click at [412, 87] on td "No change" at bounding box center [430, 190] width 49 height 235
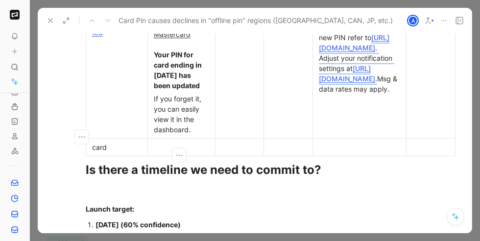
scroll to position [3928, 0]
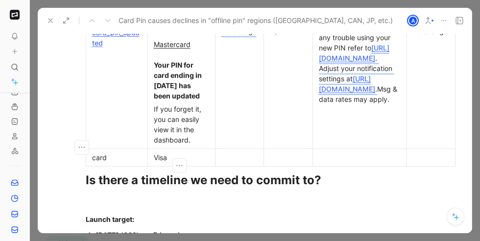
click at [159, 152] on div "Visa" at bounding box center [181, 157] width 55 height 10
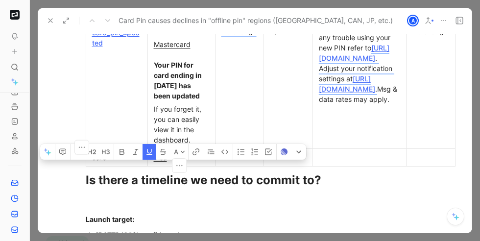
click at [172, 152] on div "Visa" at bounding box center [181, 157] width 55 height 10
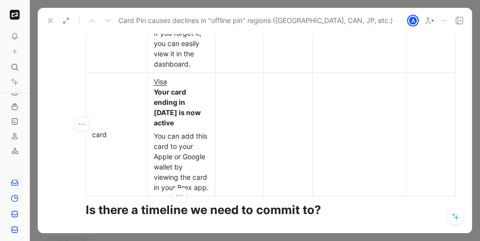
scroll to position [4008, 0]
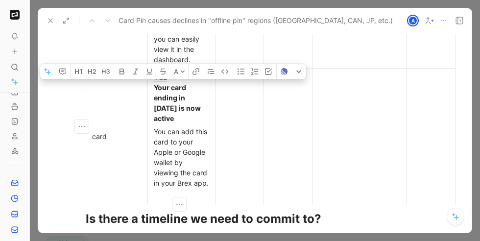
drag, startPoint x: 152, startPoint y: 67, endPoint x: 184, endPoint y: 173, distance: 110.6
click at [184, 173] on td "Visa Your card ending in [DATE] is now active You can add this card to your App…" at bounding box center [182, 136] width 68 height 137
copy td "Visa Your card ending in [DATE] is now active You can add this card to your App…"
click at [174, 191] on div at bounding box center [181, 196] width 55 height 10
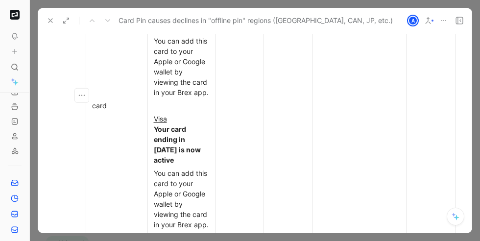
scroll to position [4100, 0]
click at [154, 113] on div "Visa Your card ending in [DATE] is now active" at bounding box center [181, 138] width 55 height 51
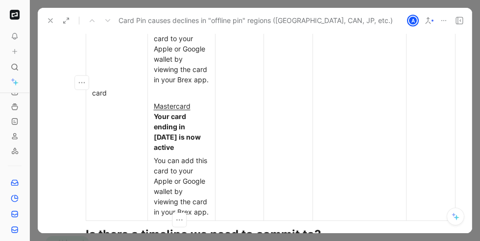
scroll to position [4116, 0]
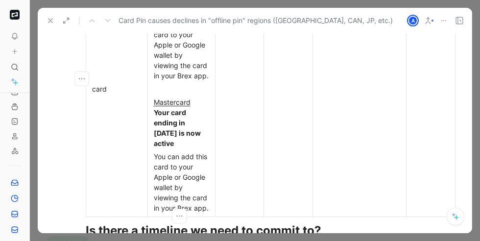
click at [161, 108] on strong "Your card ending in [DATE] is now active" at bounding box center [178, 127] width 49 height 39
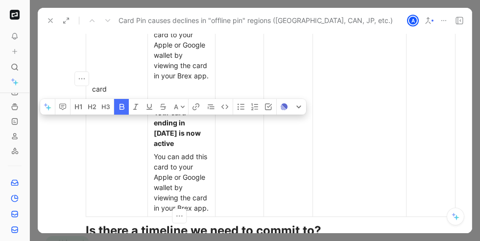
click at [161, 108] on strong "Your card ending in [DATE] is now active" at bounding box center [178, 127] width 49 height 39
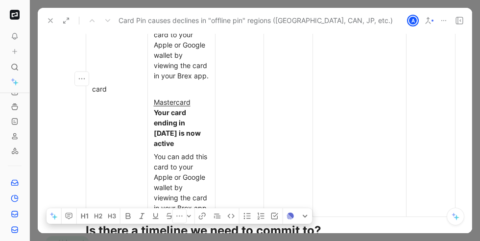
click at [198, 97] on div "Mastercard Your card ending in [DATE] is now active" at bounding box center [181, 122] width 55 height 51
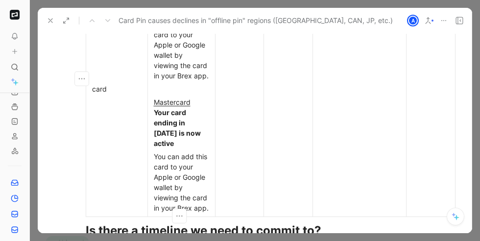
click at [174, 108] on strong "Your card ending in [DATE] is now active" at bounding box center [178, 127] width 49 height 39
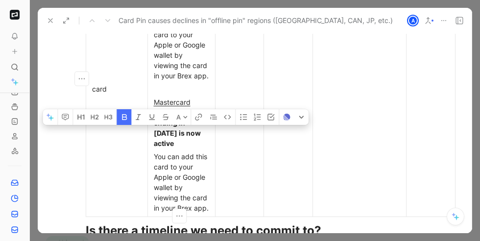
click at [174, 108] on strong "Your card ending in [DATE] is now active" at bounding box center [178, 127] width 49 height 39
click at [177, 114] on strong "Your card ending in [DATE] is now active" at bounding box center [178, 127] width 49 height 39
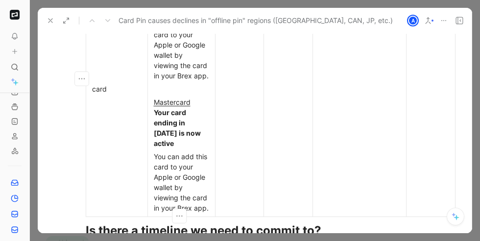
click at [195, 97] on div "Mastercard Your card ending in [DATE] is now active" at bounding box center [181, 122] width 55 height 51
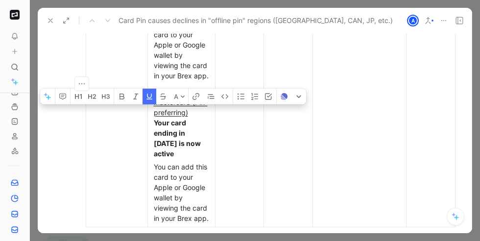
drag, startPoint x: 192, startPoint y: 102, endPoint x: 151, endPoint y: 96, distance: 41.3
click at [151, 96] on p "Mastercard (Pin-preferring) Your card ending in [DATE] is now active" at bounding box center [181, 128] width 63 height 65
copy u "Mastercard (Pin-preferring)"
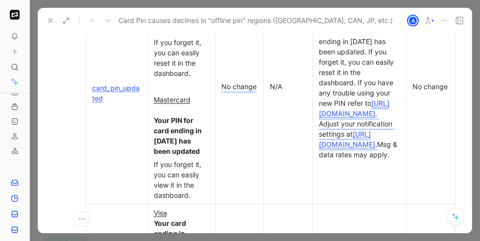
scroll to position [3867, 0]
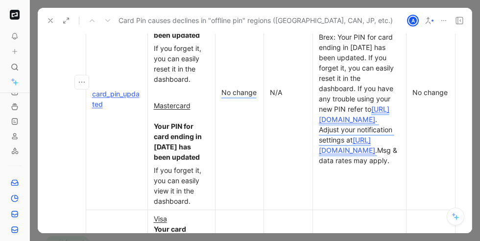
click at [164, 101] on u "Mastercard" at bounding box center [172, 105] width 37 height 8
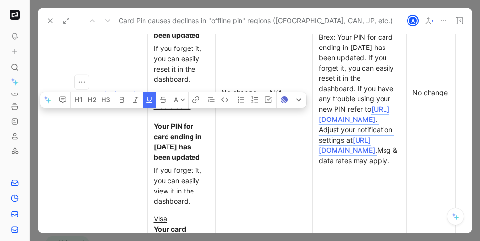
click at [164, 101] on u "Mastercard" at bounding box center [172, 105] width 37 height 8
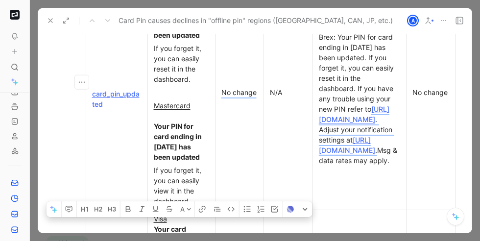
click at [169, 101] on u "Mastercard" at bounding box center [172, 105] width 37 height 8
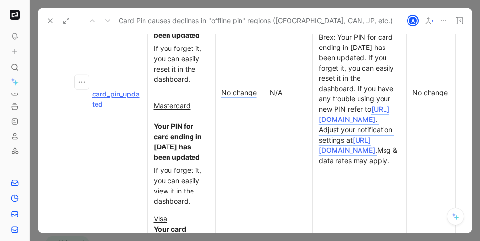
click at [169, 101] on u "Mastercard" at bounding box center [172, 105] width 37 height 8
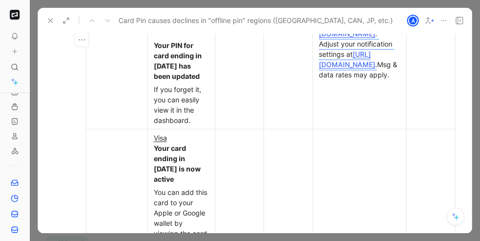
scroll to position [3957, 0]
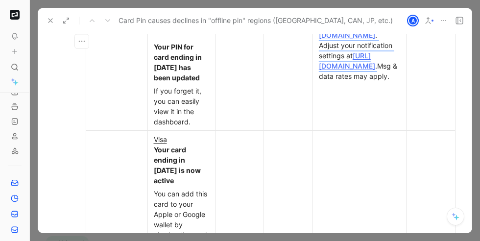
click at [192, 111] on div "If you forget it, you can easily view it in the dashboard." at bounding box center [181, 106] width 55 height 41
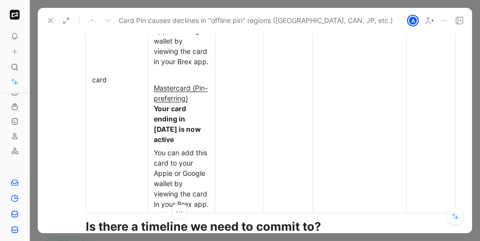
scroll to position [4141, 0]
click at [176, 83] on u "Mastercard (Pin-preferring)" at bounding box center [181, 92] width 54 height 19
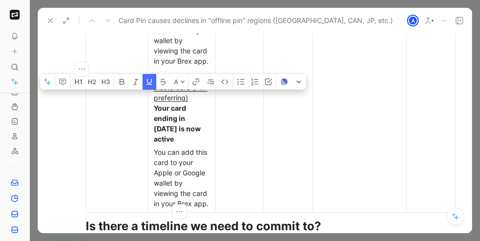
click at [176, 83] on u "Mastercard (Pin-preferring)" at bounding box center [181, 92] width 54 height 19
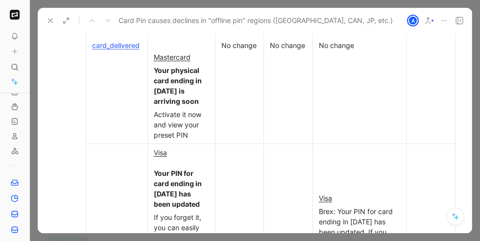
scroll to position [3687, 0]
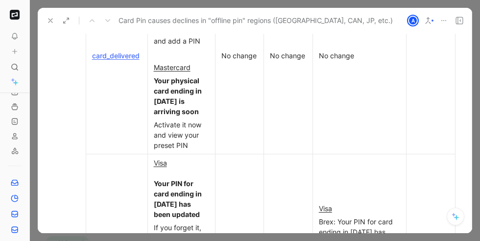
click at [173, 63] on u "Mastercard" at bounding box center [172, 67] width 37 height 8
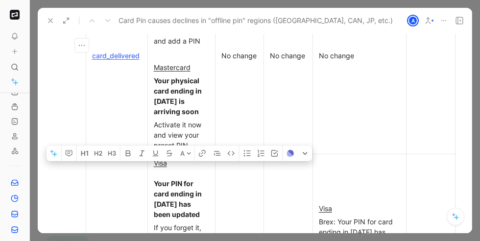
click at [173, 63] on u "Mastercard" at bounding box center [172, 67] width 37 height 8
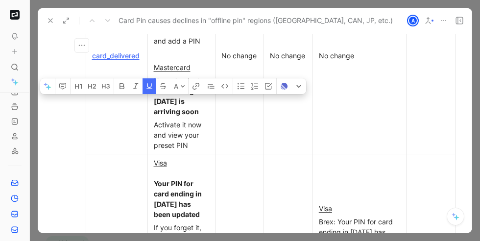
click at [173, 63] on u "Mastercard" at bounding box center [172, 67] width 37 height 8
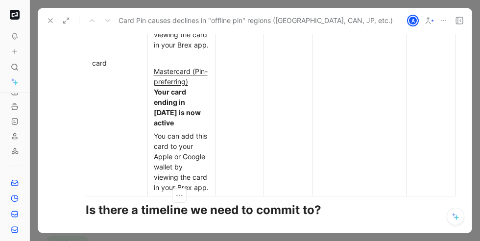
scroll to position [4177, 0]
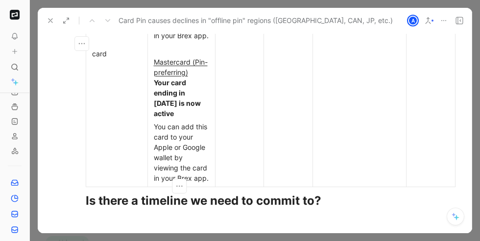
click at [202, 94] on div "Mastercard (Pin-preferring) Your card ending in [DATE] is now active" at bounding box center [181, 88] width 55 height 62
click at [154, 122] on div "You can add this card to your Apple or Google wallet by viewing the card in you…" at bounding box center [181, 153] width 55 height 62
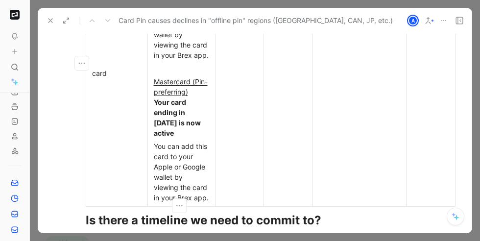
scroll to position [4156, 0]
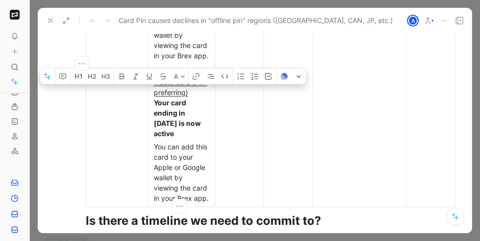
drag, startPoint x: 185, startPoint y: 189, endPoint x: 153, endPoint y: 72, distance: 120.9
click at [153, 72] on td "Visa Your card ending in [DATE] is now active You can add this card to your App…" at bounding box center [182, 74] width 68 height 266
copy td "Mastercard (Pin-preferring) Your card ending in [DATE] is now active You can ad…"
